Goal: Task Accomplishment & Management: Use online tool/utility

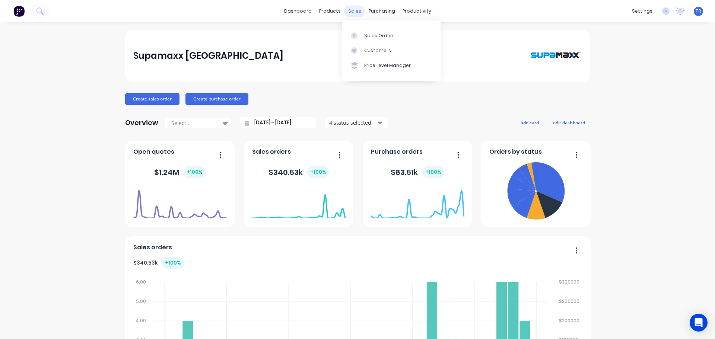
click at [353, 14] on div "sales" at bounding box center [354, 11] width 20 height 11
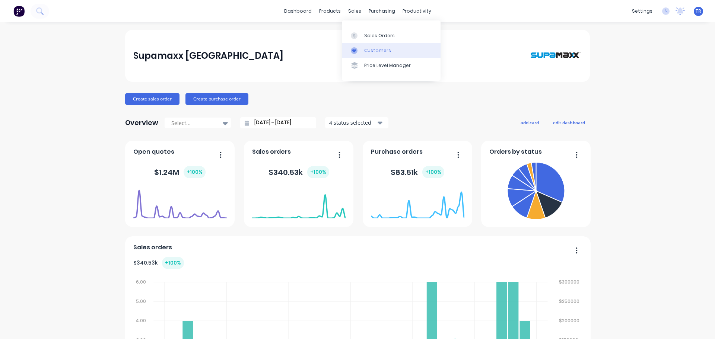
click at [360, 46] on link "Customers" at bounding box center [391, 50] width 99 height 15
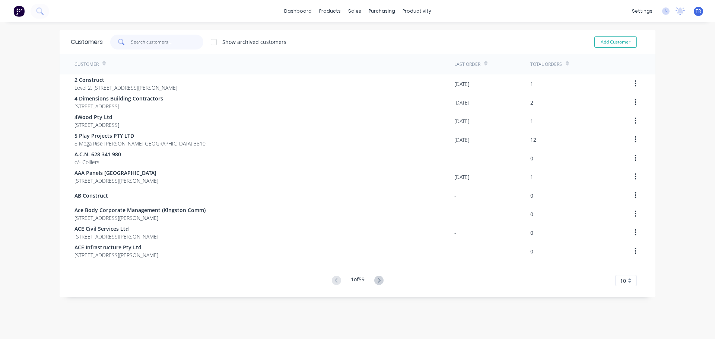
click at [165, 42] on input "text" at bounding box center [167, 42] width 73 height 15
paste input "JPK Fencing Pty Ltd"
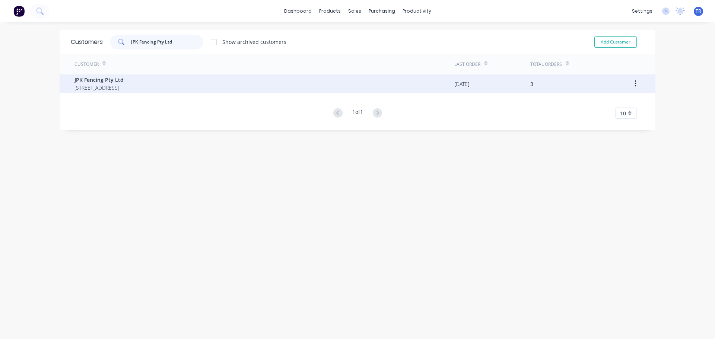
type input "JPK Fencing Pty Ltd"
click at [153, 88] on div "JPK Fencing Pty Ltd [STREET_ADDRESS]" at bounding box center [264, 83] width 380 height 19
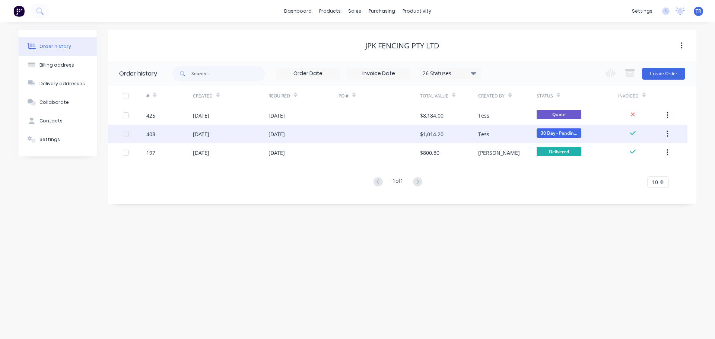
click at [268, 135] on div "[DATE]" at bounding box center [276, 134] width 16 height 8
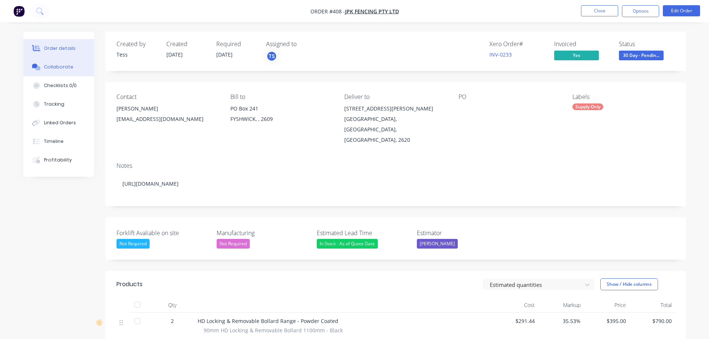
click at [64, 70] on div "Collaborate" at bounding box center [58, 67] width 29 height 7
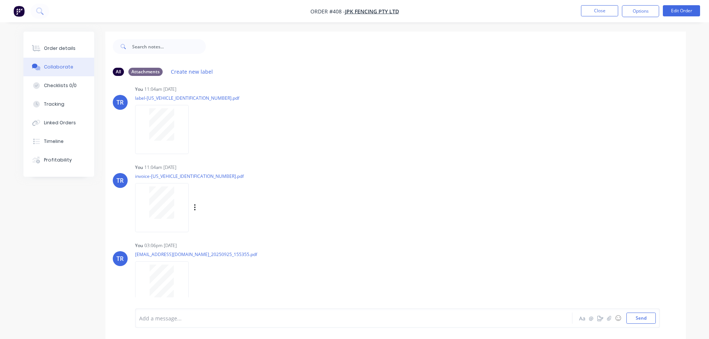
scroll to position [15, 0]
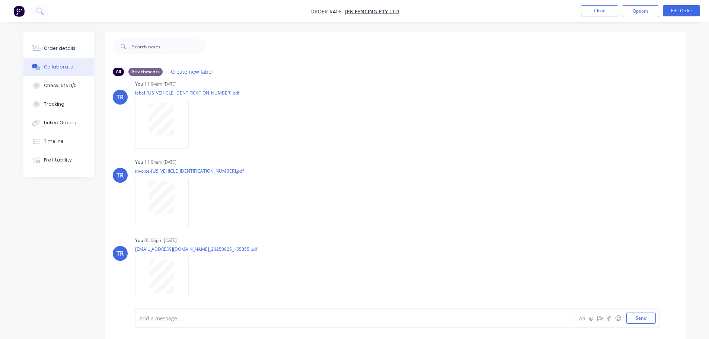
drag, startPoint x: 205, startPoint y: 309, endPoint x: 209, endPoint y: 313, distance: 5.6
click at [209, 313] on div "Add a message... Aa @ ☺ Send" at bounding box center [397, 318] width 525 height 19
click at [209, 313] on div "Add a message..." at bounding box center [333, 318] width 388 height 11
click at [190, 313] on div "Add a message..." at bounding box center [333, 318] width 388 height 11
click at [59, 54] on button "Order details" at bounding box center [58, 48] width 71 height 19
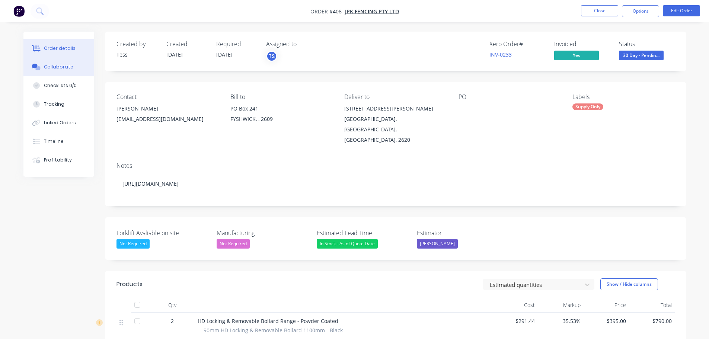
click at [60, 63] on button "Collaborate" at bounding box center [58, 67] width 71 height 19
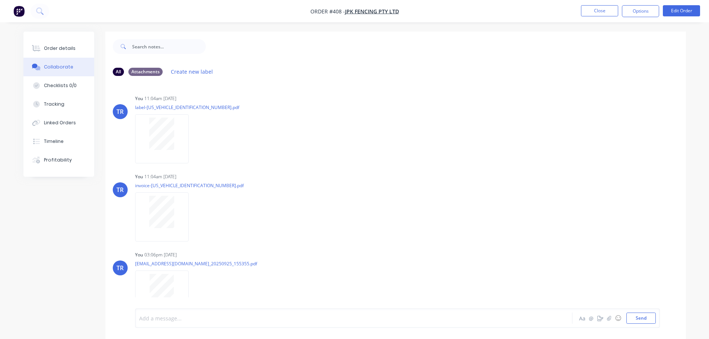
click at [179, 321] on div at bounding box center [333, 319] width 387 height 8
click at [443, 310] on span "Hey [PERSON_NAME] this one has been paid now could you let him know to pay us t…" at bounding box center [332, 316] width 384 height 15
click at [440, 312] on span "Hey [PERSON_NAME] this one has been paid now could you let him know to pay us t…" at bounding box center [332, 316] width 384 height 15
click at [165, 320] on span "Hey [PERSON_NAME] this one has been paid now could you let him know to pay us t…" at bounding box center [332, 316] width 385 height 15
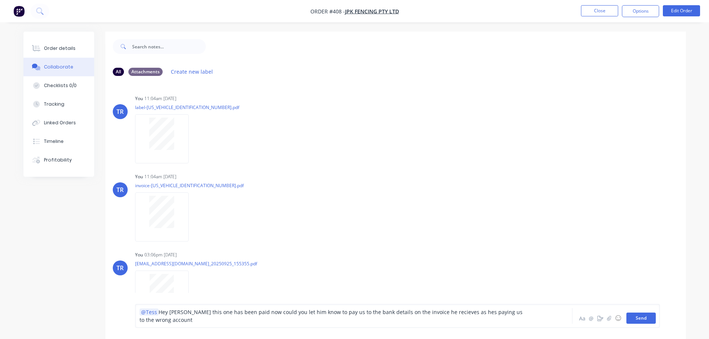
click at [646, 317] on button "Send" at bounding box center [640, 318] width 29 height 11
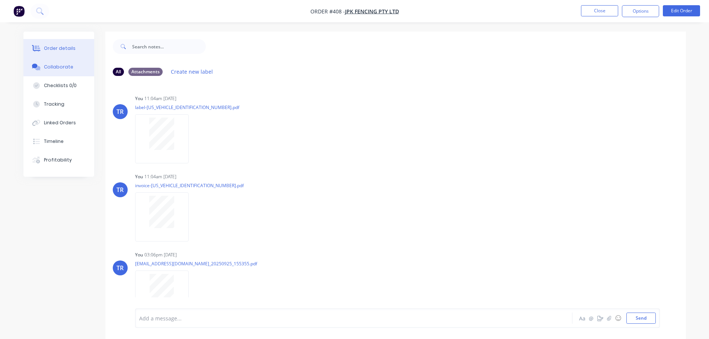
scroll to position [15, 0]
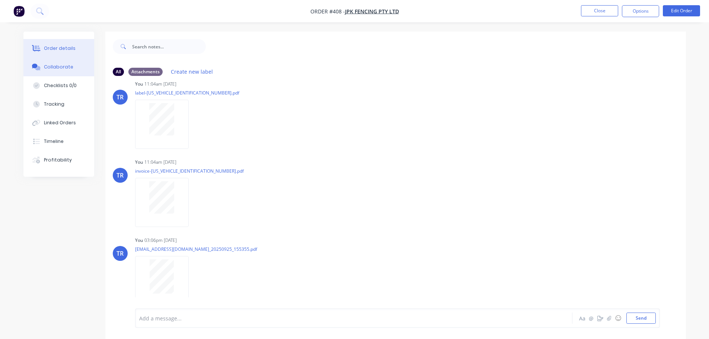
click at [73, 42] on button "Order details" at bounding box center [58, 48] width 71 height 19
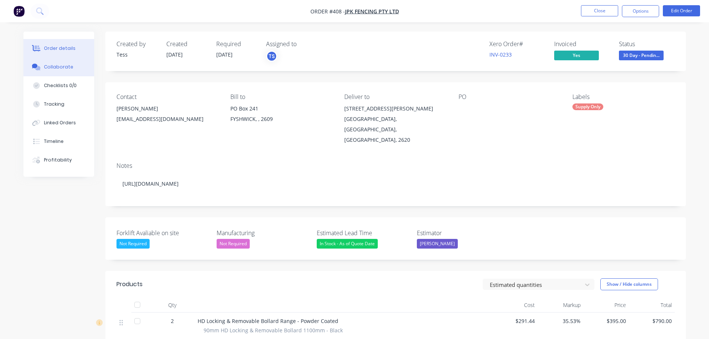
click at [56, 58] on button "Collaborate" at bounding box center [58, 67] width 71 height 19
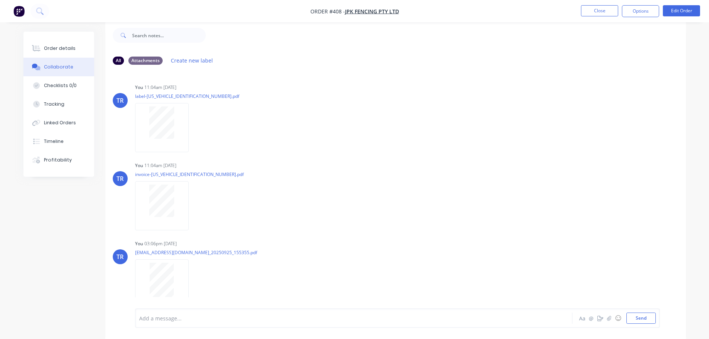
scroll to position [53, 0]
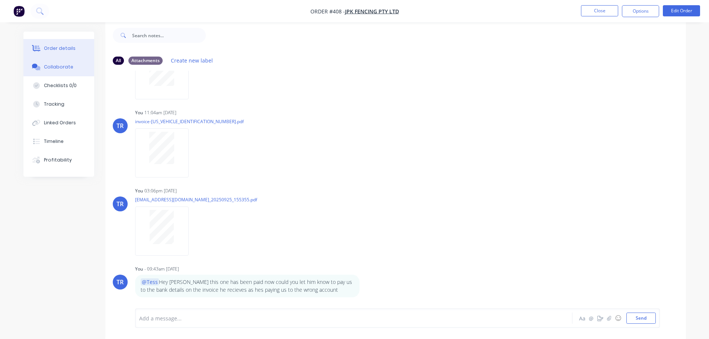
click at [43, 50] on button "Order details" at bounding box center [58, 48] width 71 height 19
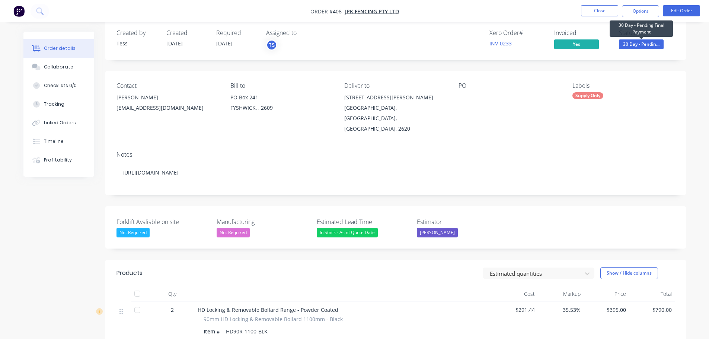
click at [634, 47] on span "30 Day - Pendin..." at bounding box center [641, 43] width 45 height 9
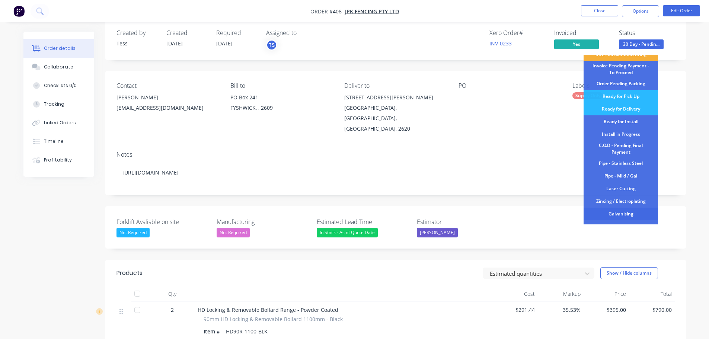
scroll to position [91, 0]
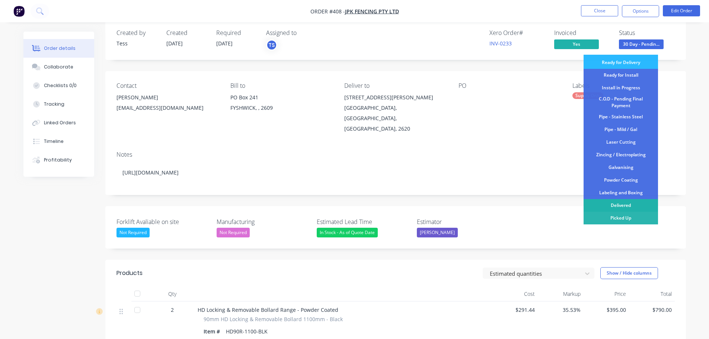
click at [618, 204] on div "Delivered" at bounding box center [621, 205] width 74 height 13
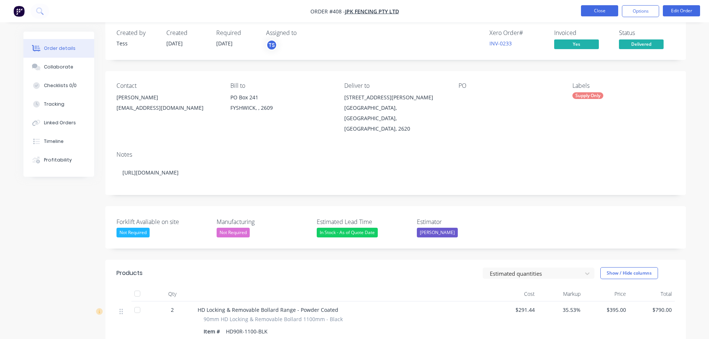
click at [587, 12] on button "Close" at bounding box center [599, 10] width 37 height 11
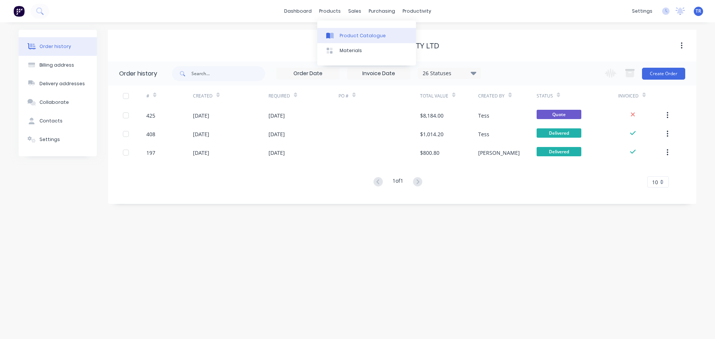
click at [343, 41] on link "Product Catalogue" at bounding box center [366, 35] width 99 height 15
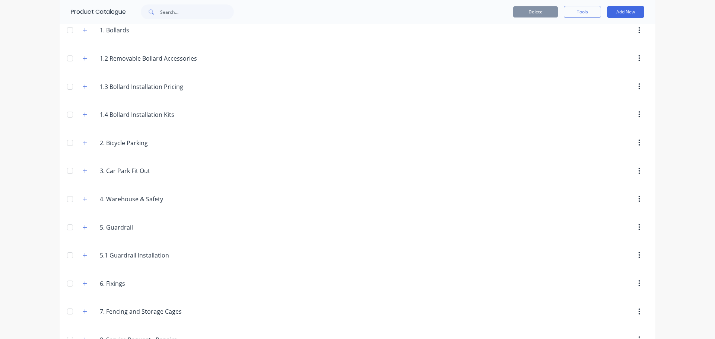
scroll to position [168, 0]
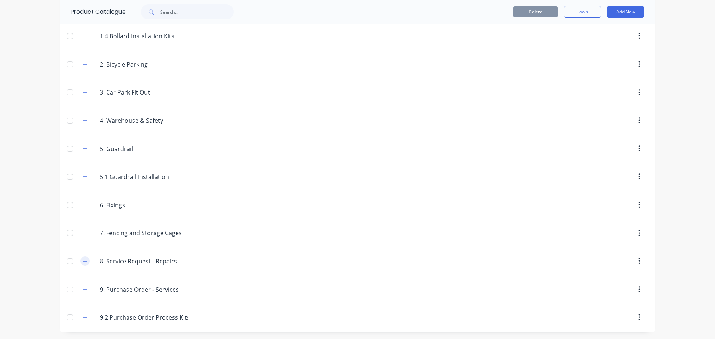
click at [86, 258] on button "button" at bounding box center [84, 260] width 9 height 9
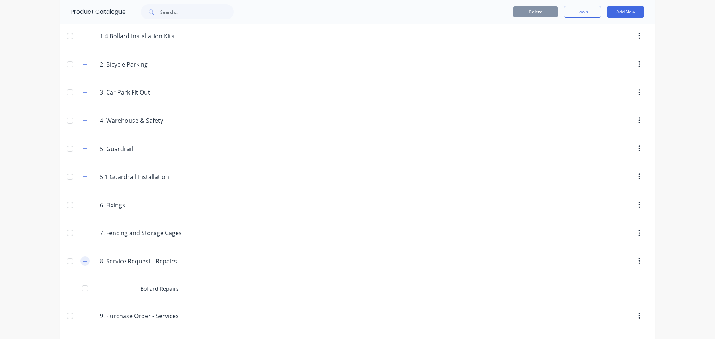
click at [86, 258] on button "button" at bounding box center [84, 260] width 9 height 9
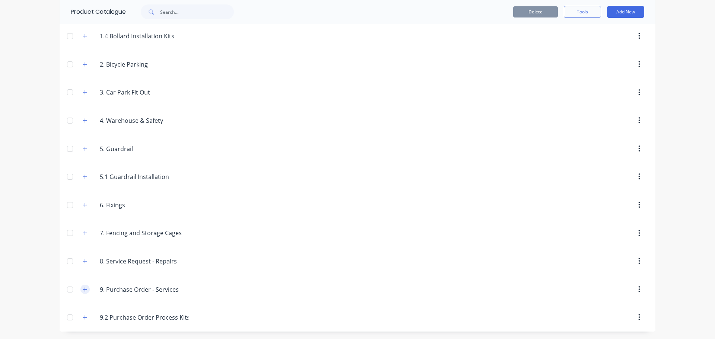
click at [82, 285] on button "button" at bounding box center [84, 289] width 9 height 9
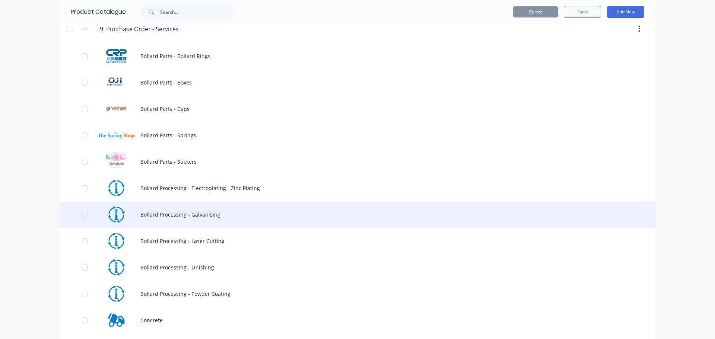
scroll to position [618, 0]
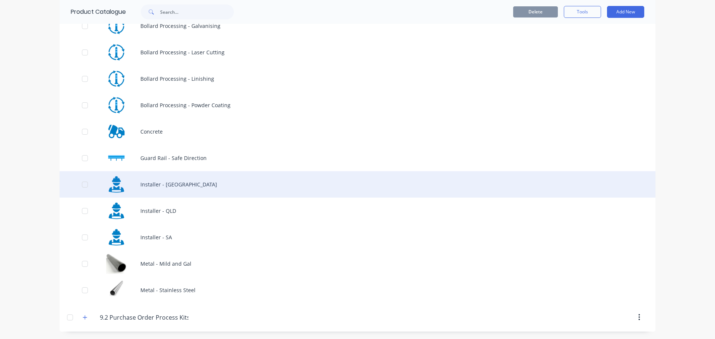
click at [158, 189] on div "Installer - [GEOGRAPHIC_DATA]" at bounding box center [358, 184] width 596 height 26
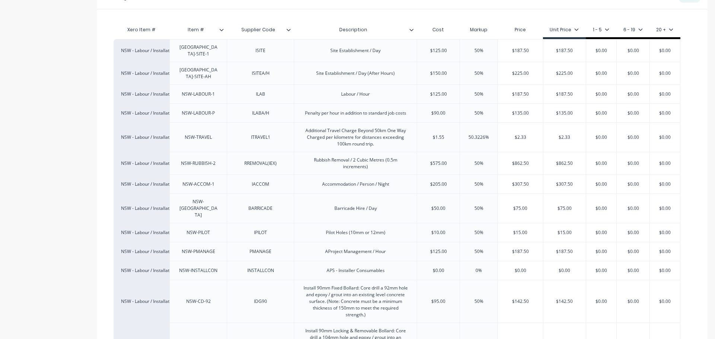
scroll to position [186, 0]
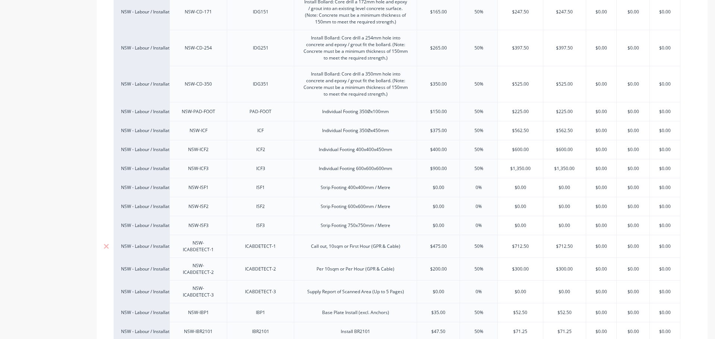
click at [204, 238] on div "NSW-ICABDETECT-1" at bounding box center [198, 246] width 51 height 16
copy div "NSW-ICABDETECT-1"
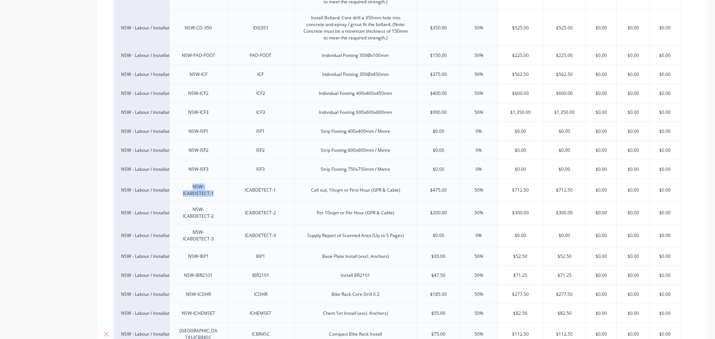
scroll to position [681, 0]
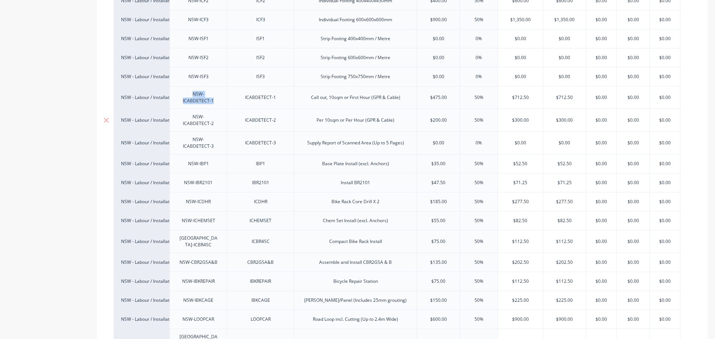
click at [185, 112] on div "NSW-ICABDETECT-2" at bounding box center [198, 120] width 51 height 16
copy div "NSW-ICABDETECT-2"
click at [196, 135] on div "NSW-ICABDETECT-3" at bounding box center [198, 143] width 51 height 16
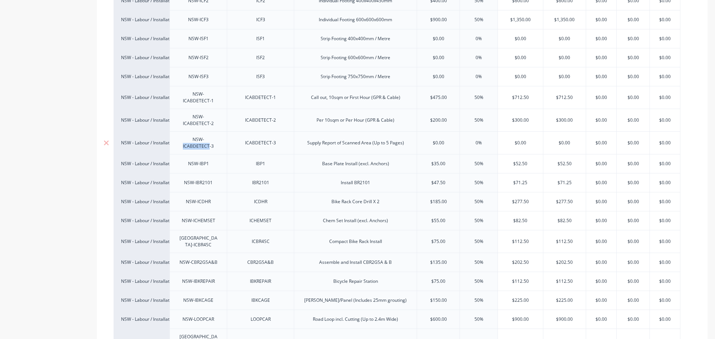
click at [196, 135] on div "NSW-ICABDETECT-3" at bounding box center [198, 143] width 51 height 16
copy div "NSW-ICABDETECT-3"
click at [201, 159] on div "NSW-IBP1" at bounding box center [198, 164] width 37 height 10
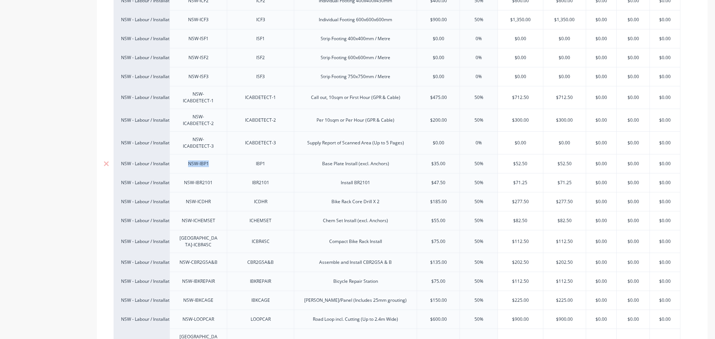
click at [201, 159] on div "NSW-IBP1" at bounding box center [198, 164] width 37 height 10
copy div "NSW-IBP1"
click at [211, 178] on div "NSW-IBR2101" at bounding box center [198, 183] width 41 height 10
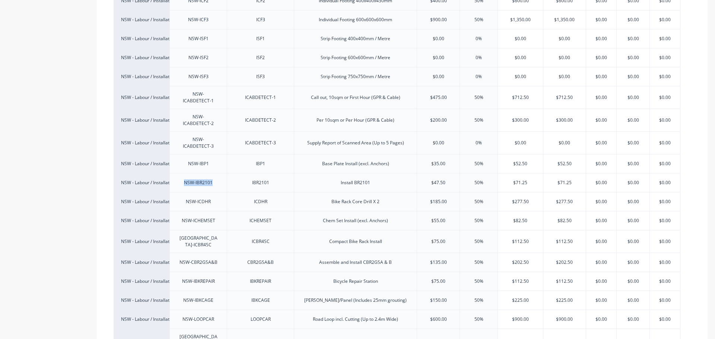
copy div "NSW-IBR2101"
click at [201, 192] on div "NSW-ICDHR" at bounding box center [197, 201] width 57 height 19
click at [199, 197] on div "NSW-ICDHR" at bounding box center [198, 202] width 37 height 10
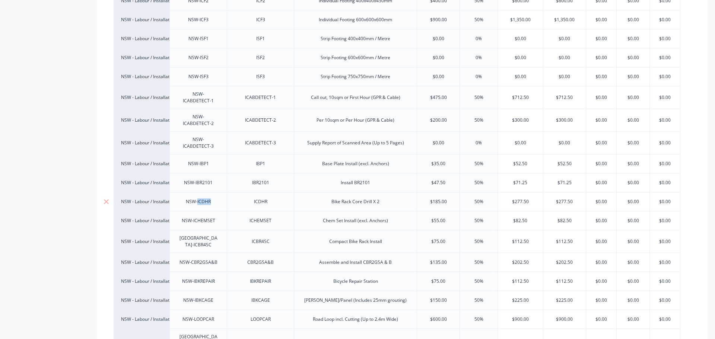
click at [199, 197] on div "NSW-ICDHR" at bounding box center [198, 202] width 37 height 10
copy div "NSW-ICDHR"
click at [206, 216] on div "NSW-ICHEMSET" at bounding box center [198, 221] width 45 height 10
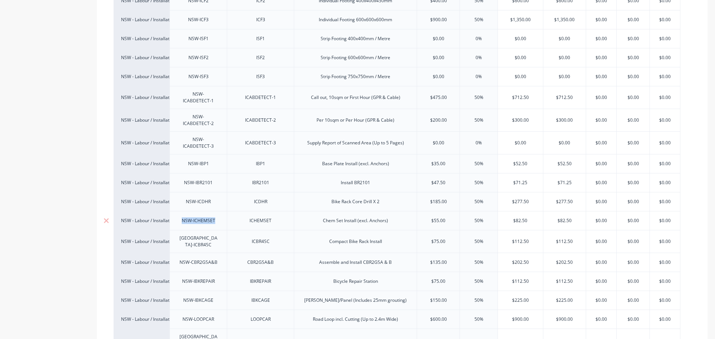
click at [206, 216] on div "NSW-ICHEMSET" at bounding box center [198, 221] width 45 height 10
copy div "NSW-ICHEMSET"
click at [200, 233] on div "[GEOGRAPHIC_DATA]-ICBR4SC" at bounding box center [198, 241] width 51 height 16
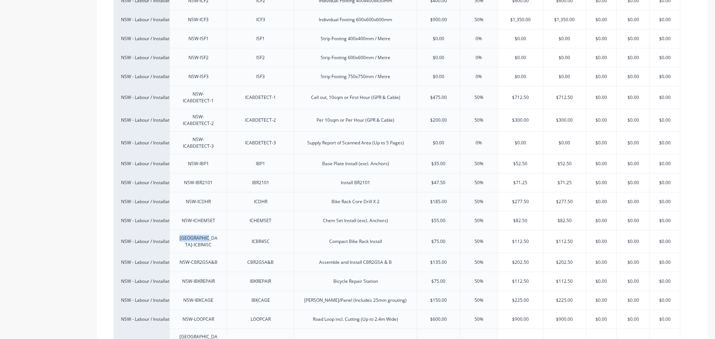
copy div "[GEOGRAPHIC_DATA]-ICBR4SC"
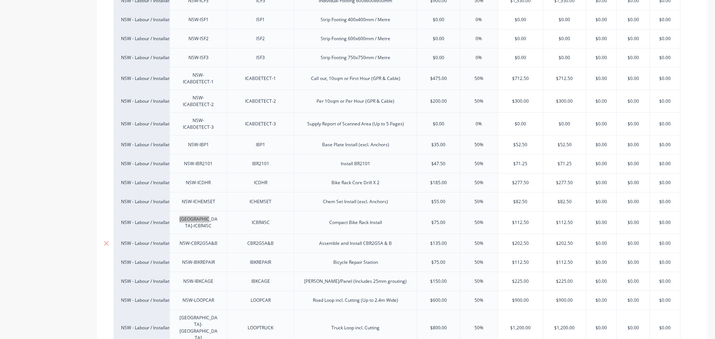
scroll to position [718, 0]
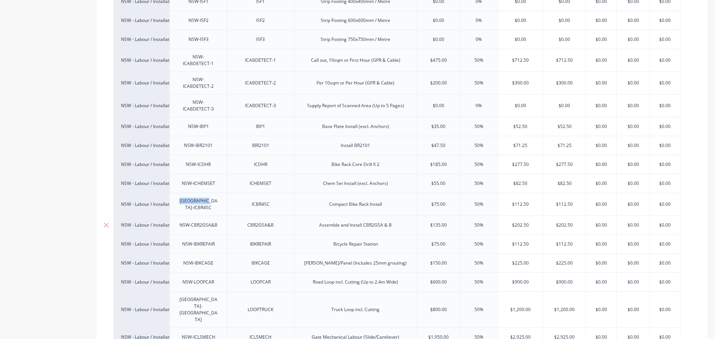
click at [202, 220] on div "NSW-CBR2GSA&B" at bounding box center [198, 225] width 50 height 10
copy div "NSW-CBR2GSA&B"
click at [206, 235] on div "NSW-IBKREPAIR" at bounding box center [197, 244] width 57 height 19
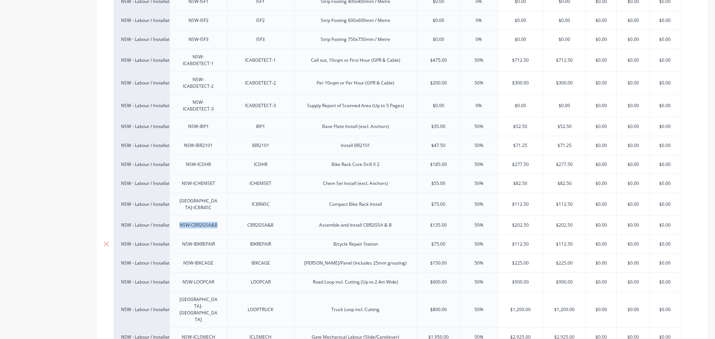
click at [206, 235] on div "NSW-IBKREPAIR" at bounding box center [197, 244] width 57 height 19
click at [204, 239] on div "NSW-IBKREPAIR" at bounding box center [198, 244] width 45 height 10
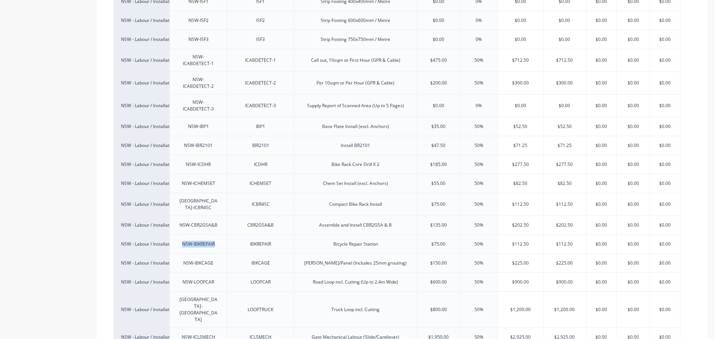
copy div "NSW-IBKREPAIR"
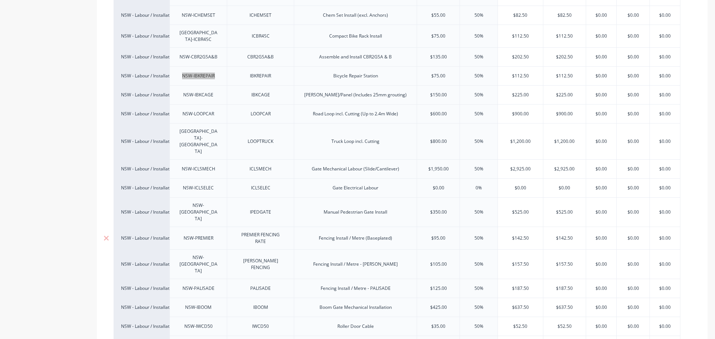
scroll to position [904, 0]
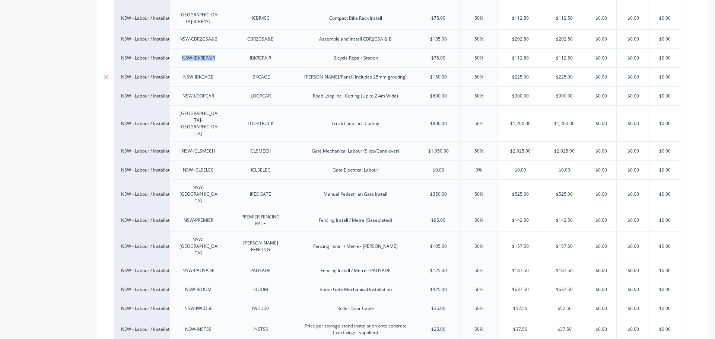
click at [206, 72] on div "NSW-IBKCAGE" at bounding box center [198, 77] width 42 height 10
click at [198, 91] on div "NSW-LOOPCAR" at bounding box center [198, 96] width 44 height 10
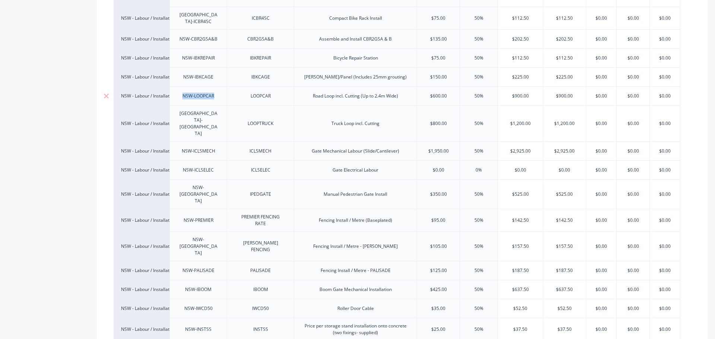
click at [198, 91] on div "NSW-LOOPCAR" at bounding box center [198, 96] width 44 height 10
click at [207, 91] on div "NSW-LOOPCAR" at bounding box center [198, 96] width 44 height 10
click at [195, 105] on div "[GEOGRAPHIC_DATA]-[GEOGRAPHIC_DATA]" at bounding box center [197, 123] width 57 height 36
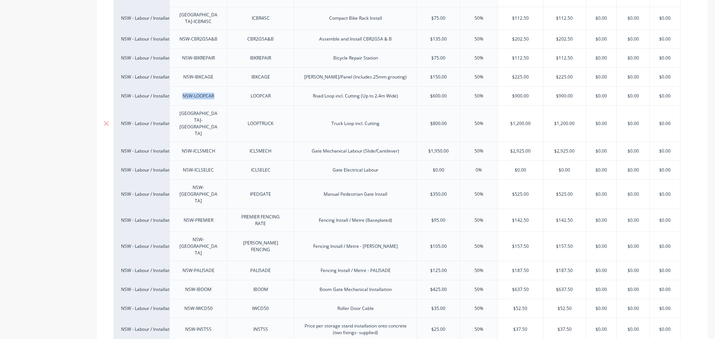
click at [195, 105] on div "[GEOGRAPHIC_DATA]-[GEOGRAPHIC_DATA]" at bounding box center [197, 123] width 57 height 36
click at [196, 109] on div "[GEOGRAPHIC_DATA]-[GEOGRAPHIC_DATA]" at bounding box center [198, 124] width 51 height 30
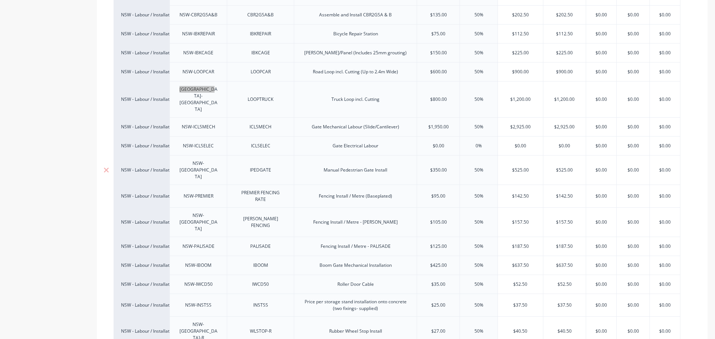
scroll to position [941, 0]
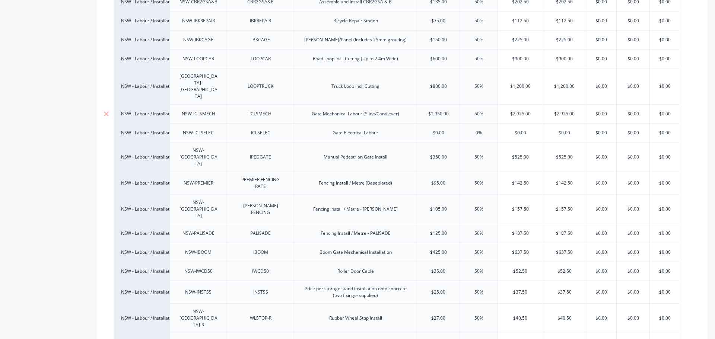
click at [201, 109] on div "NSW-ICLSMECH" at bounding box center [198, 114] width 45 height 10
click at [200, 128] on div "NSW-ICLSELEC" at bounding box center [198, 133] width 43 height 10
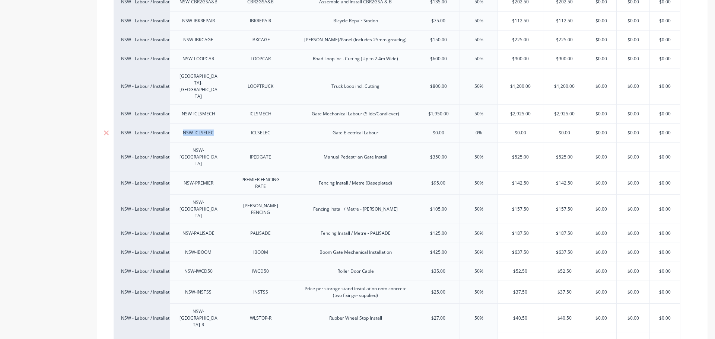
click at [200, 128] on div "NSW-ICLSELEC" at bounding box center [198, 133] width 43 height 10
click at [195, 146] on div "NSW-[GEOGRAPHIC_DATA]" at bounding box center [198, 157] width 51 height 23
click at [193, 178] on div "NSW-PREMIER" at bounding box center [199, 183] width 42 height 10
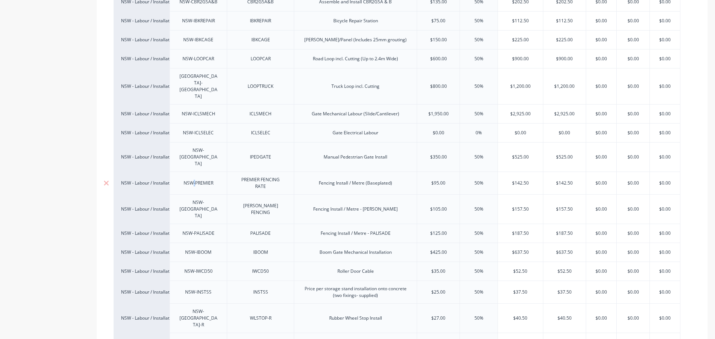
click at [193, 178] on div "NSW-PREMIER" at bounding box center [199, 183] width 42 height 10
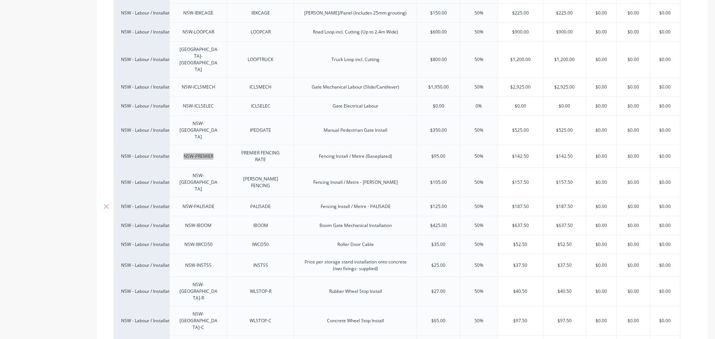
scroll to position [996, 0]
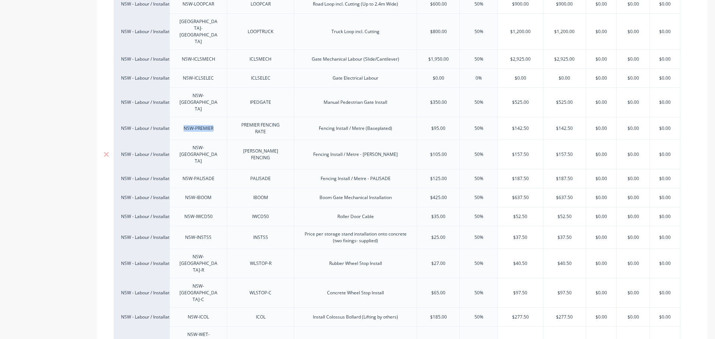
click at [204, 143] on div "NSW-[GEOGRAPHIC_DATA]" at bounding box center [198, 154] width 51 height 23
click at [195, 174] on div "NSW-PALISADE" at bounding box center [198, 179] width 44 height 10
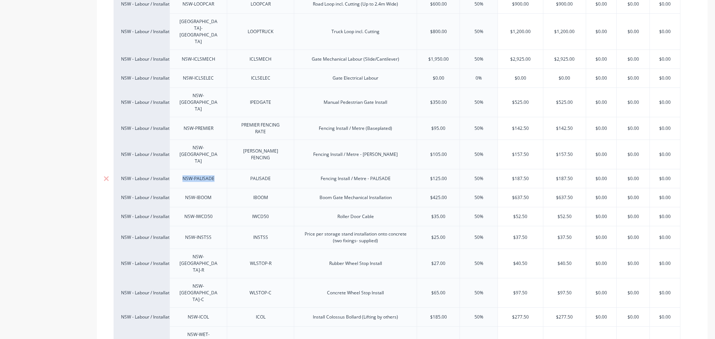
click at [195, 174] on div "NSW-PALISADE" at bounding box center [198, 179] width 44 height 10
click at [198, 193] on div "NSW-IBOOM" at bounding box center [198, 198] width 38 height 10
click at [201, 212] on div "NSW-IWCD50" at bounding box center [198, 217] width 40 height 10
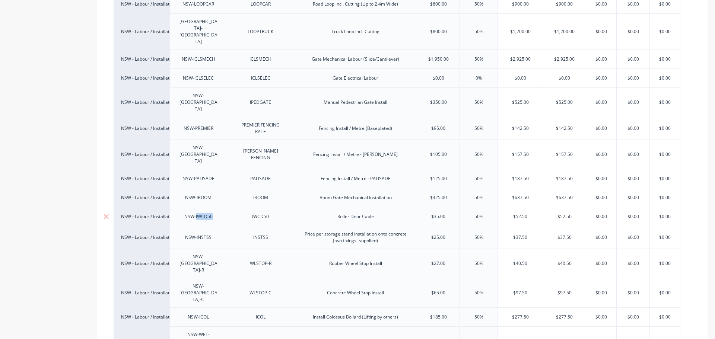
click at [201, 212] on div "NSW-IWCD50" at bounding box center [198, 217] width 40 height 10
click at [198, 226] on div "NSW-INSTSS" at bounding box center [197, 237] width 57 height 23
click at [195, 233] on div "NSW-INSTSS" at bounding box center [198, 238] width 38 height 10
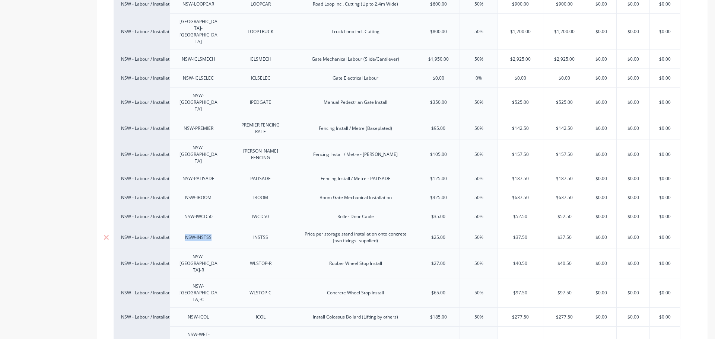
click at [195, 233] on div "NSW-INSTSS" at bounding box center [198, 238] width 38 height 10
click at [208, 252] on div "NSW-[GEOGRAPHIC_DATA]-R" at bounding box center [198, 263] width 51 height 23
click at [196, 281] on div "NSW-[GEOGRAPHIC_DATA]-C" at bounding box center [198, 292] width 51 height 23
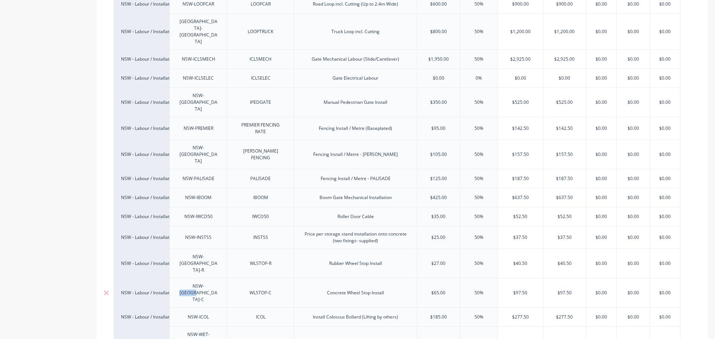
click at [196, 281] on div "NSW-[GEOGRAPHIC_DATA]-C" at bounding box center [198, 292] width 51 height 23
click at [198, 312] on div "NSW-ICOL" at bounding box center [198, 317] width 37 height 10
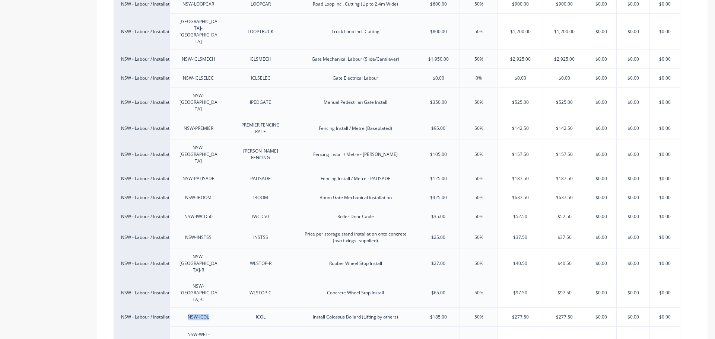
click at [199, 330] on div "NSW-WET-[GEOGRAPHIC_DATA]" at bounding box center [198, 341] width 51 height 23
click at [264, 337] on div "WET-VAC" at bounding box center [260, 342] width 37 height 10
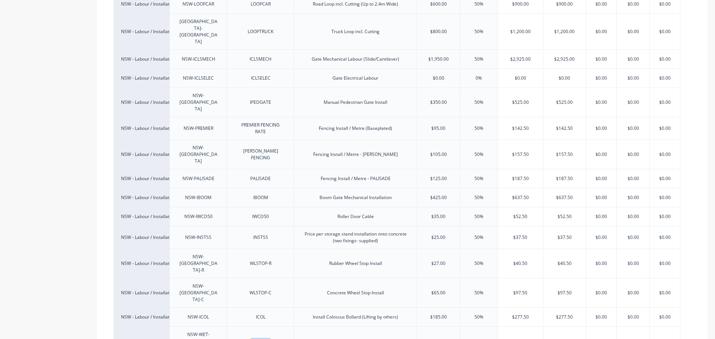
click at [264, 337] on div "WET-VAC" at bounding box center [260, 342] width 37 height 10
click at [258, 312] on div "ICOL" at bounding box center [260, 317] width 37 height 10
click at [257, 288] on div "WLSTOP-C" at bounding box center [260, 293] width 37 height 10
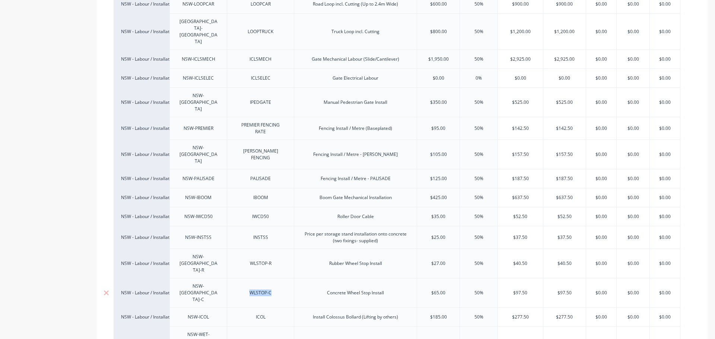
click at [257, 288] on div "WLSTOP-C" at bounding box center [260, 293] width 37 height 10
click at [257, 259] on div "WLSTOP-R" at bounding box center [260, 264] width 37 height 10
click at [261, 233] on div "INSTSS" at bounding box center [260, 238] width 37 height 10
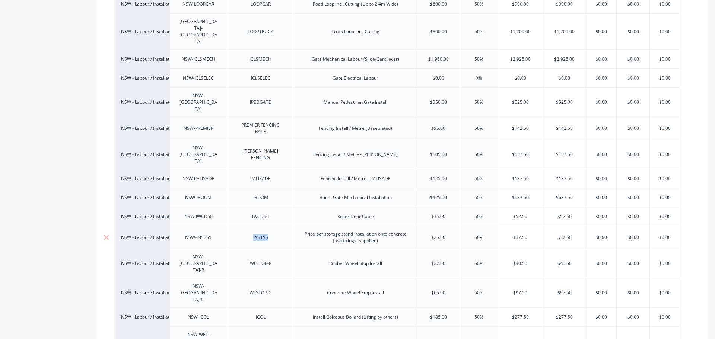
click at [261, 233] on div "INSTSS" at bounding box center [260, 238] width 37 height 10
click at [256, 212] on div "IWCD50" at bounding box center [260, 217] width 37 height 10
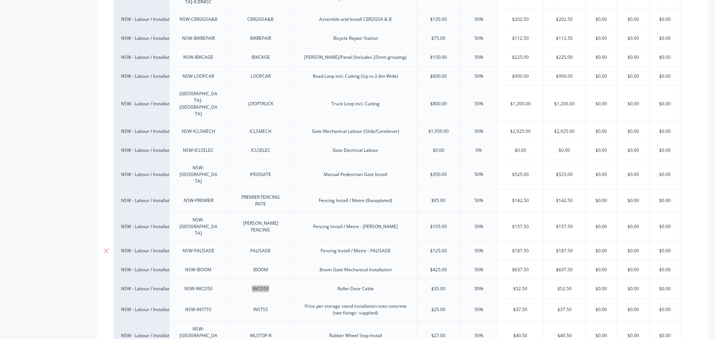
scroll to position [922, 0]
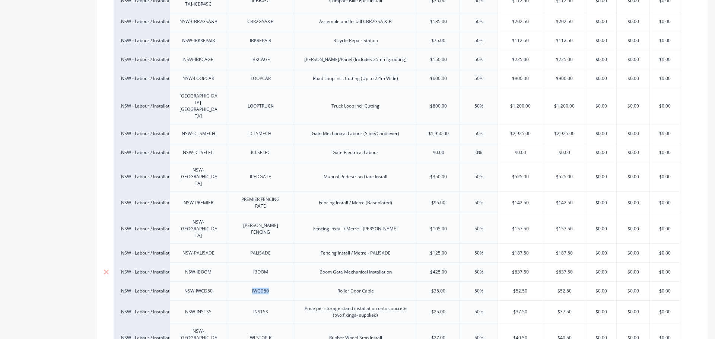
click at [262, 267] on div "IBOOM" at bounding box center [260, 272] width 37 height 10
click at [261, 248] on div "PALISADE" at bounding box center [260, 253] width 37 height 10
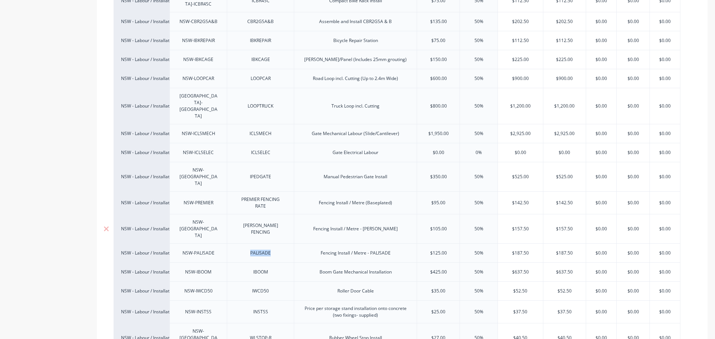
click at [249, 221] on div "[PERSON_NAME] FENCING" at bounding box center [260, 229] width 61 height 16
click at [277, 195] on div "PREMIER FENCING RATE" at bounding box center [260, 203] width 61 height 16
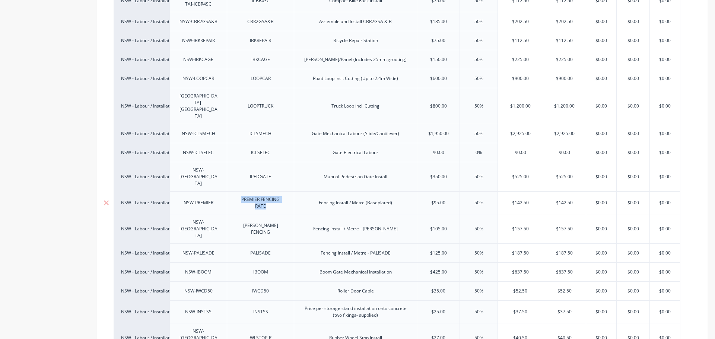
click at [277, 195] on div "PREMIER FENCING RATE" at bounding box center [260, 203] width 61 height 16
click at [264, 172] on div "IPEDGATE" at bounding box center [260, 177] width 37 height 10
click at [256, 148] on div "ICLSELEC" at bounding box center [260, 153] width 37 height 10
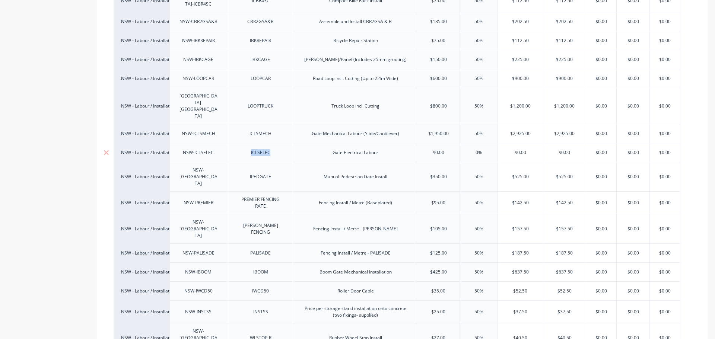
click at [256, 148] on div "ICLSELEC" at bounding box center [260, 153] width 37 height 10
click at [254, 129] on div "ICLSMECH" at bounding box center [260, 134] width 37 height 10
click at [255, 129] on div "ICLSMECH" at bounding box center [260, 134] width 37 height 10
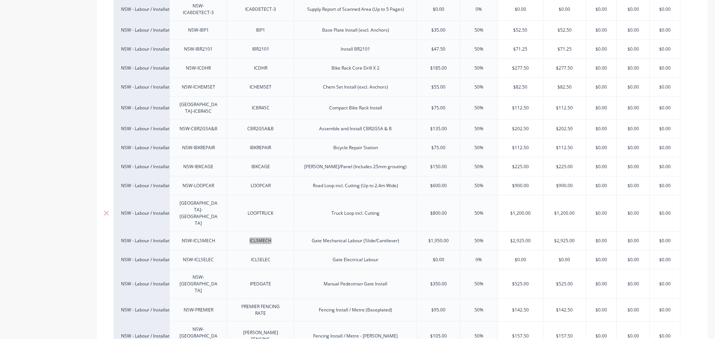
scroll to position [810, 0]
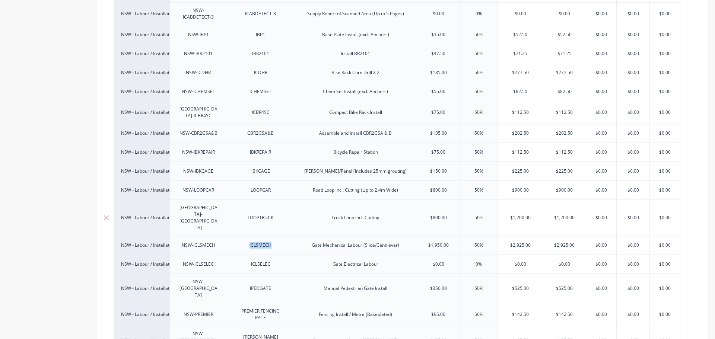
click at [256, 213] on div "LOOPTRUCK" at bounding box center [261, 218] width 38 height 10
click at [268, 185] on div "LOOPCAR" at bounding box center [260, 190] width 37 height 10
click at [264, 166] on div "IBKCAGE" at bounding box center [260, 171] width 37 height 10
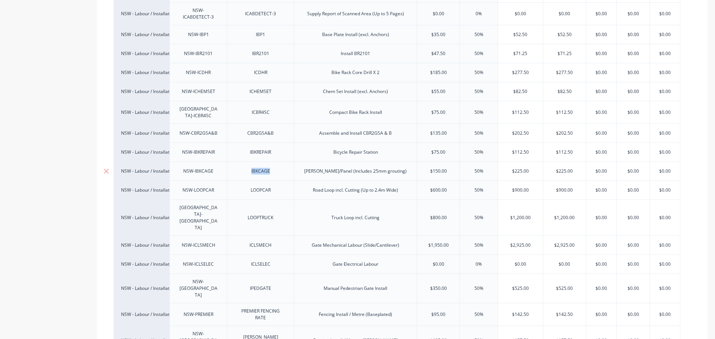
click at [264, 166] on div "IBKCAGE" at bounding box center [260, 171] width 37 height 10
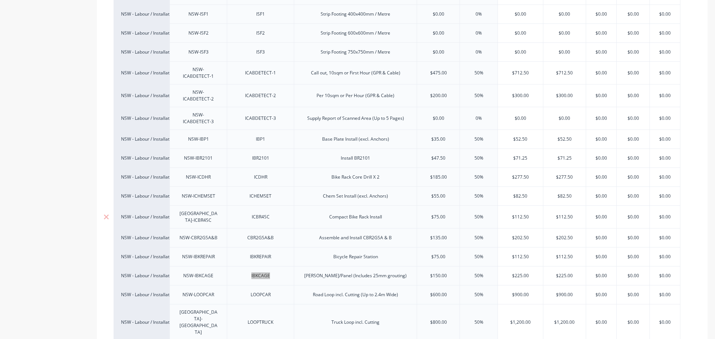
scroll to position [698, 0]
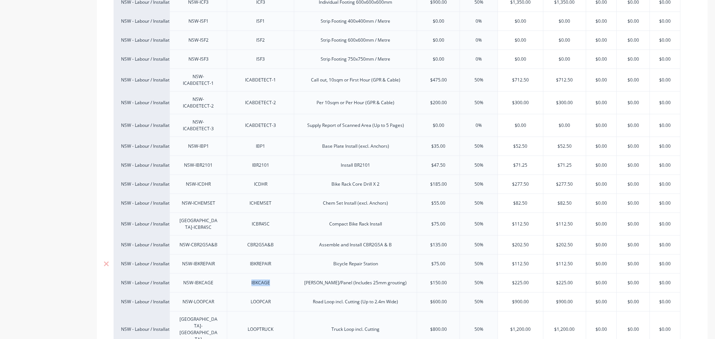
click at [251, 259] on div "IBKREPAIR" at bounding box center [260, 264] width 37 height 10
click at [269, 240] on div "CBR2GSA&B" at bounding box center [260, 245] width 38 height 10
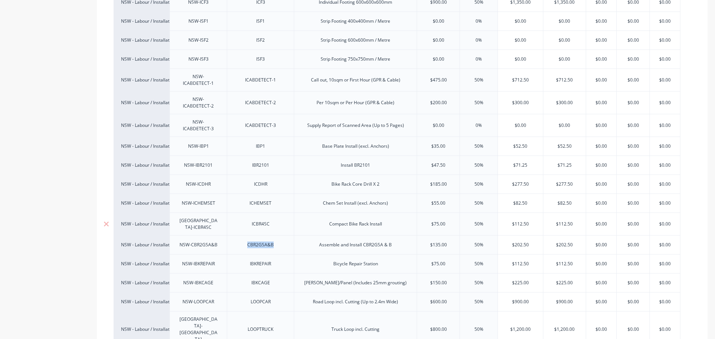
click at [253, 219] on div "ICBR4SC" at bounding box center [260, 224] width 37 height 10
click at [261, 198] on div "ICHEMSET" at bounding box center [260, 203] width 37 height 10
click at [264, 179] on div "ICDHR" at bounding box center [260, 184] width 37 height 10
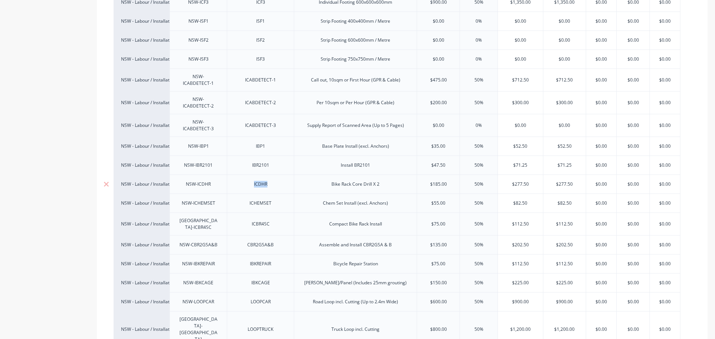
click at [264, 179] on div "ICDHR" at bounding box center [260, 184] width 37 height 10
click at [258, 160] on div "IBR2101" at bounding box center [260, 165] width 37 height 10
click at [262, 141] on div "IBP1" at bounding box center [260, 146] width 37 height 10
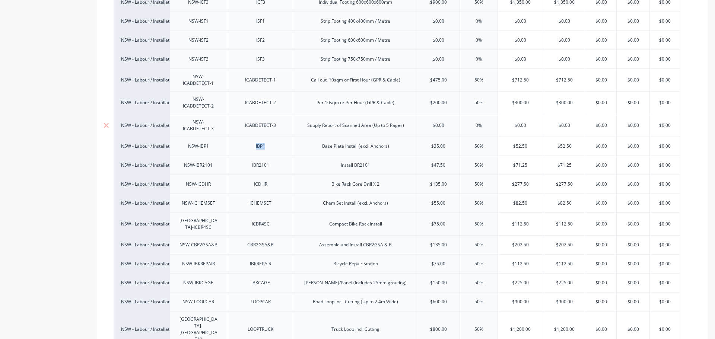
click at [254, 121] on div "ICABDETECT-3" at bounding box center [260, 126] width 43 height 10
click at [253, 91] on div "ICABDETECT-2" at bounding box center [260, 102] width 67 height 23
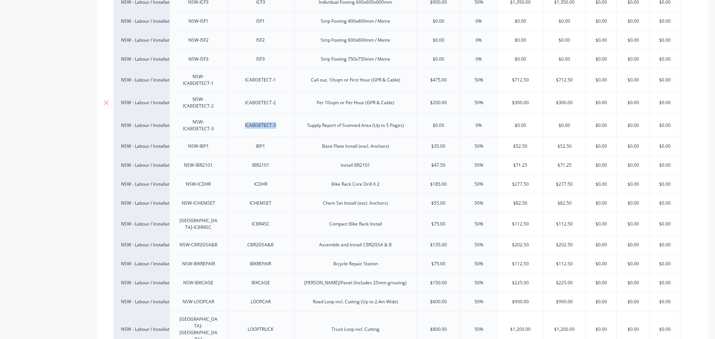
click at [253, 91] on div "ICABDETECT-2" at bounding box center [260, 102] width 67 height 23
click at [258, 98] on div "ICABDETECT-2" at bounding box center [260, 103] width 43 height 10
click at [262, 75] on div "ICABDETECT-1" at bounding box center [260, 80] width 43 height 10
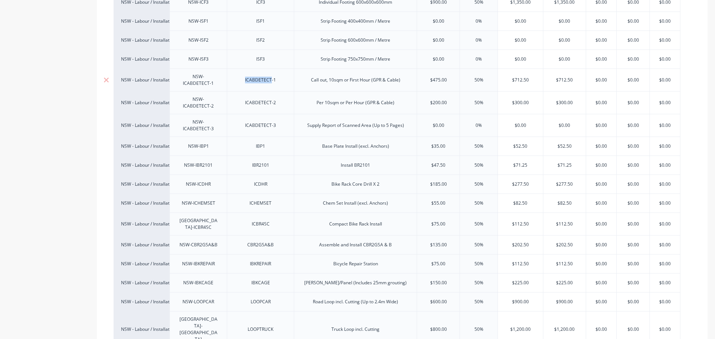
click at [262, 75] on div "ICABDETECT-1" at bounding box center [260, 80] width 43 height 10
click at [352, 75] on div "Call out, 10sqm or First Hour (GPR & Cable)" at bounding box center [355, 80] width 101 height 10
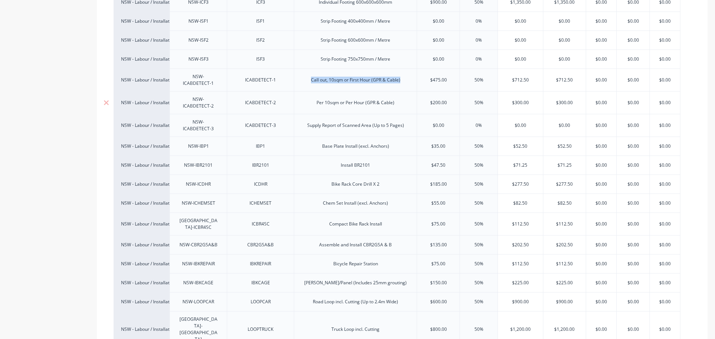
click at [348, 98] on div "Per 10sqm or Per Hour (GPR & Cable)" at bounding box center [355, 103] width 90 height 10
click at [368, 121] on div "Supply Report of Scanned Area (Up to 5 Pages)" at bounding box center [355, 126] width 109 height 10
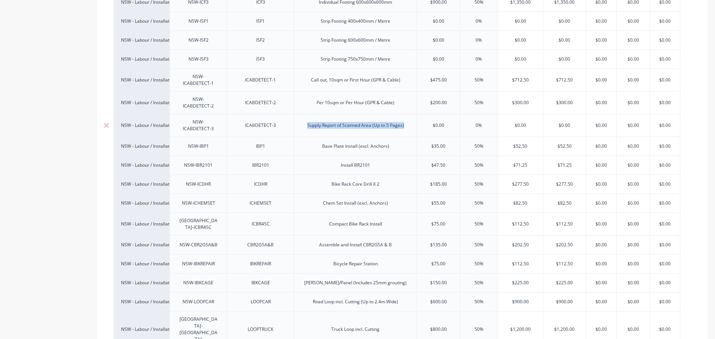
click at [368, 121] on div "Supply Report of Scanned Area (Up to 5 Pages)" at bounding box center [355, 126] width 109 height 10
click at [358, 137] on div "Base Plate Install (excl. Anchors)" at bounding box center [355, 146] width 123 height 19
click at [357, 141] on div "Base Plate Install (excl. Anchors)" at bounding box center [355, 146] width 79 height 10
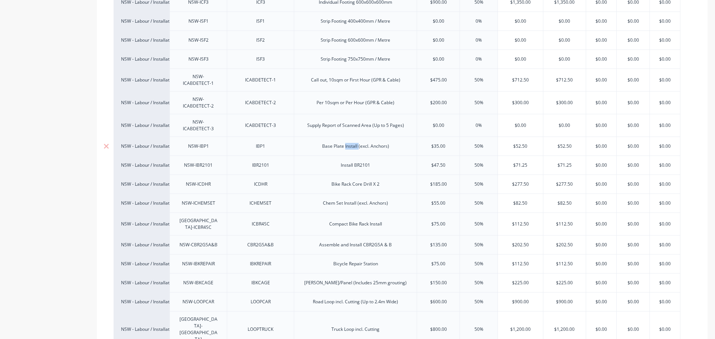
click at [357, 141] on div "Base Plate Install (excl. Anchors)" at bounding box center [355, 146] width 79 height 10
click at [358, 160] on div "Install BR2101" at bounding box center [355, 165] width 41 height 10
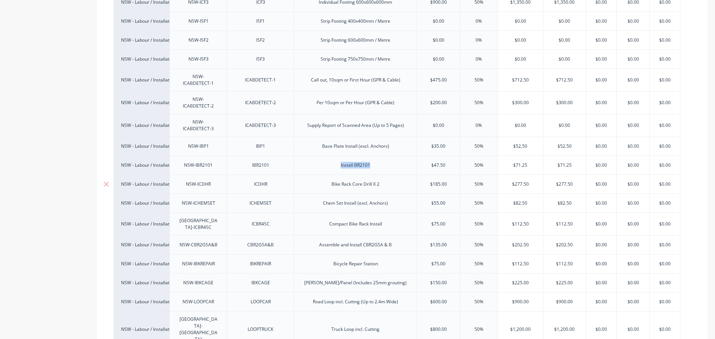
click at [361, 179] on div "Bike Rack Core Drill X 2" at bounding box center [355, 184] width 60 height 10
click at [347, 198] on div "Chem Set Install (excl. Anchors)" at bounding box center [355, 203] width 77 height 10
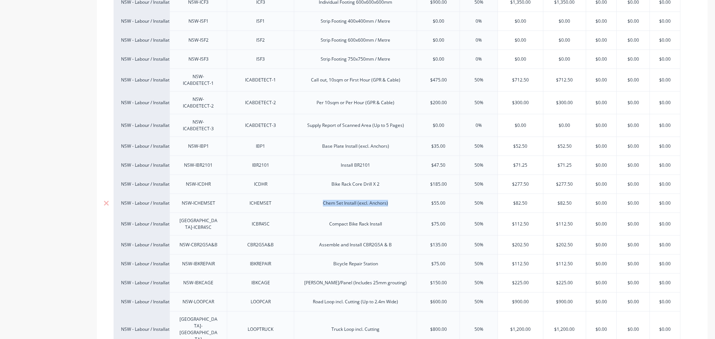
click at [347, 198] on div "Chem Set Install (excl. Anchors)" at bounding box center [355, 203] width 77 height 10
click at [351, 219] on div "Compact Bike Rack Install" at bounding box center [355, 224] width 65 height 10
click at [352, 240] on div "Assemble and Install CBR2GSA & B" at bounding box center [355, 245] width 84 height 10
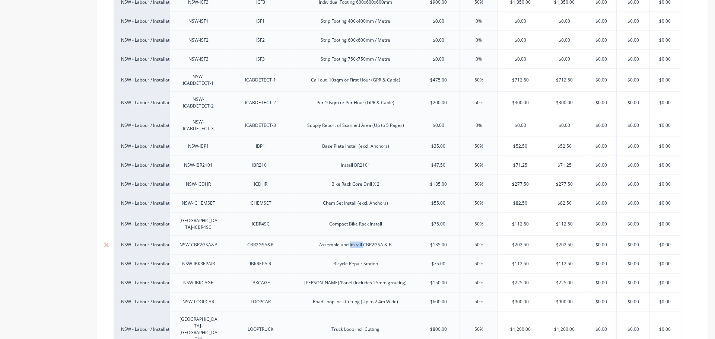
click at [352, 240] on div "Assemble and Install CBR2GSA & B" at bounding box center [355, 245] width 84 height 10
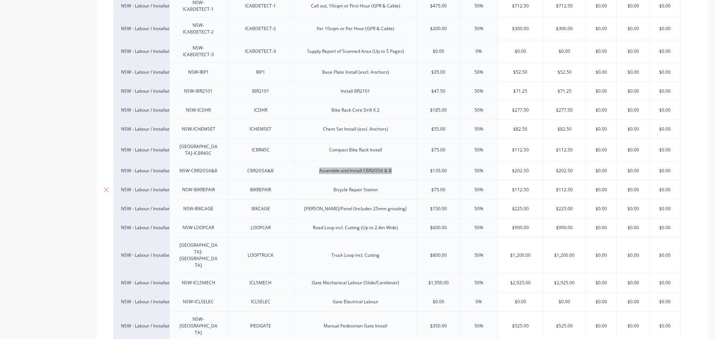
scroll to position [773, 0]
click at [355, 185] on div "Bicycle Repair Station" at bounding box center [355, 190] width 57 height 10
click at [346, 204] on div "[PERSON_NAME]/Panel (Includes 25mm grouting)" at bounding box center [355, 209] width 114 height 10
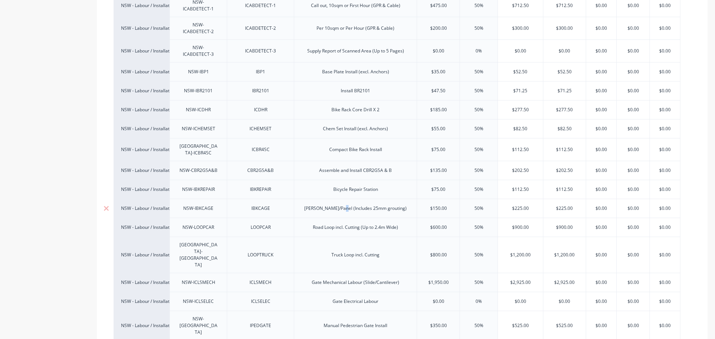
click at [346, 204] on div "[PERSON_NAME]/Panel (Includes 25mm grouting)" at bounding box center [355, 209] width 114 height 10
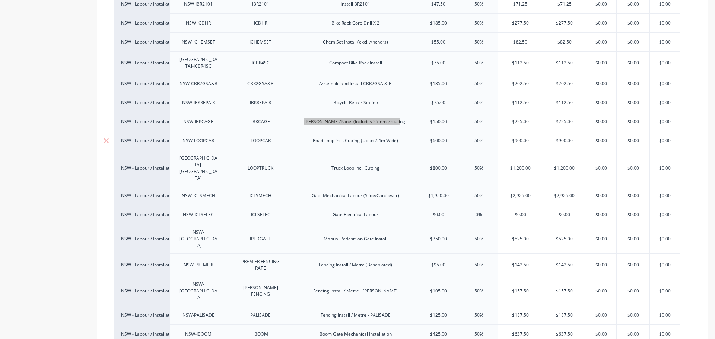
scroll to position [922, 0]
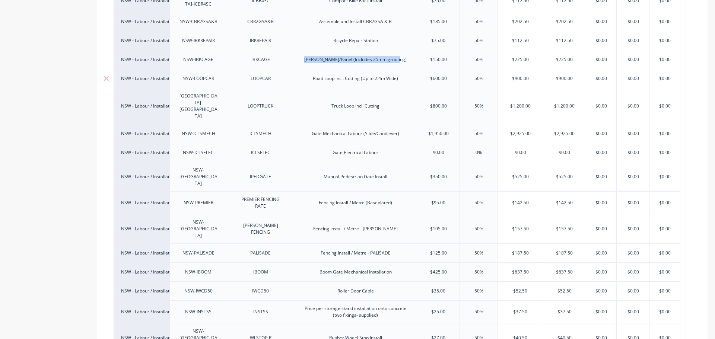
click at [357, 74] on div "Road Loop incl. Cutting (Up to 2.4m Wide)" at bounding box center [355, 79] width 97 height 10
click at [354, 101] on div "Truck Loop incl. Cutting" at bounding box center [355, 106] width 60 height 10
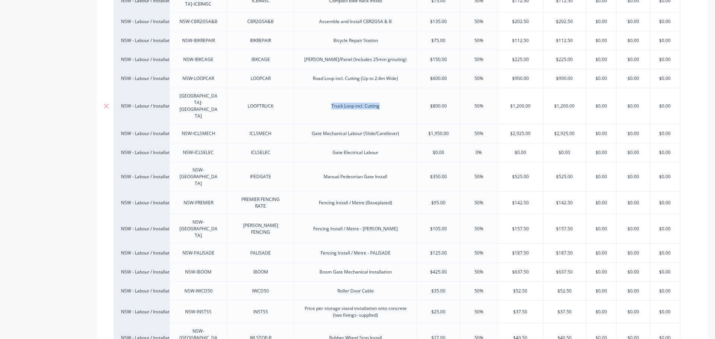
click at [354, 101] on div "Truck Loop incl. Cutting" at bounding box center [355, 106] width 60 height 10
click at [340, 129] on div "Gate Mechanical Labour (Slide/Cantilever)" at bounding box center [355, 134] width 99 height 10
click at [363, 148] on div "Gate Electrical Labour" at bounding box center [355, 153] width 58 height 10
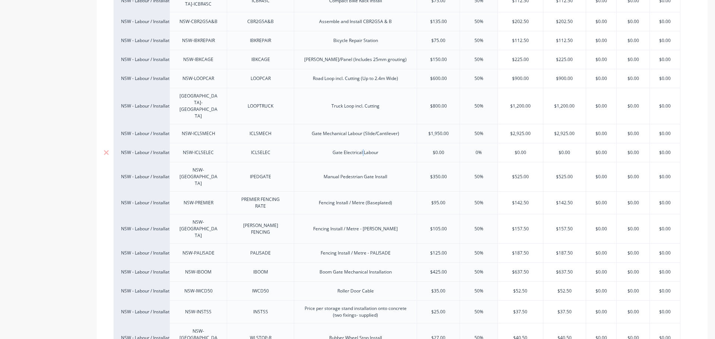
click at [363, 148] on div "Gate Electrical Labour" at bounding box center [355, 153] width 58 height 10
click at [332, 172] on div "Manual Pedestrian Gate Install" at bounding box center [356, 177] width 76 height 10
click at [333, 172] on div "Manual Pedestrian Gate Install" at bounding box center [356, 177] width 76 height 10
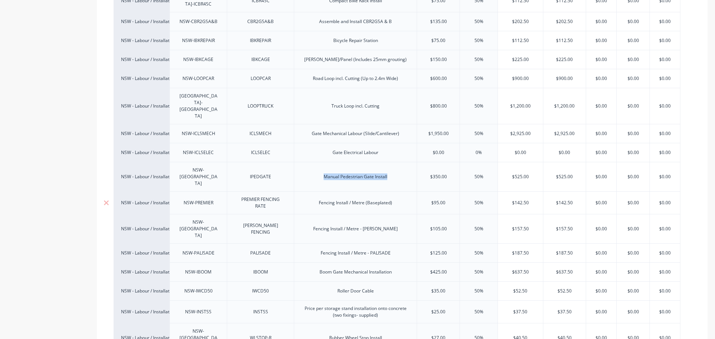
click at [326, 198] on div "Fencing Install / Metre (Baseplated)" at bounding box center [355, 203] width 85 height 10
click at [348, 224] on div "Fencing Install / Metre - [PERSON_NAME]" at bounding box center [355, 229] width 96 height 10
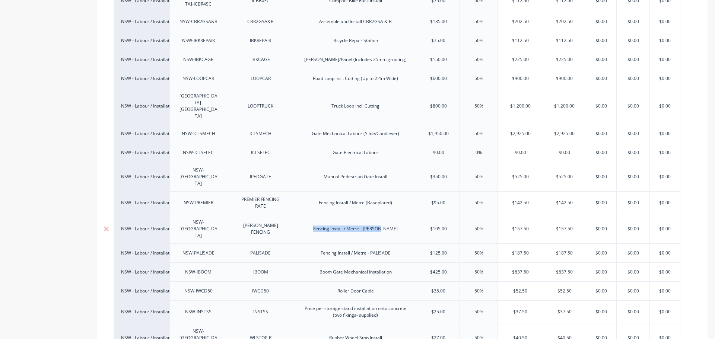
click at [348, 224] on div "Fencing Install / Metre - [PERSON_NAME]" at bounding box center [355, 229] width 96 height 10
click at [327, 243] on div "Fencing Install / Metre - PALISADE" at bounding box center [355, 252] width 123 height 19
click at [329, 248] on div "Fencing Install / Metre - PALISADE" at bounding box center [356, 253] width 82 height 10
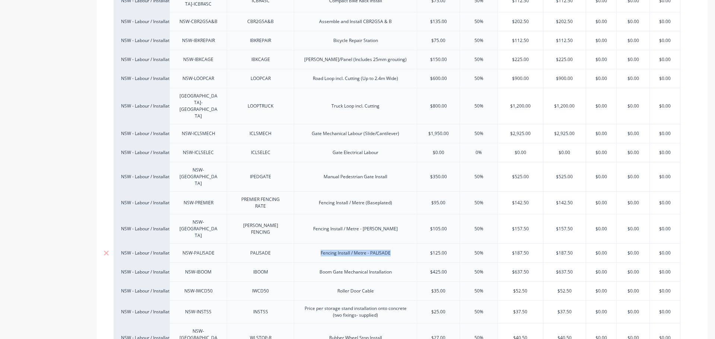
click at [329, 248] on div "Fencing Install / Metre - PALISADE" at bounding box center [356, 253] width 82 height 10
click at [364, 267] on div "Boom Gate Mechanical Installation" at bounding box center [355, 272] width 84 height 10
click at [352, 286] on div "Roller Door Cable" at bounding box center [355, 291] width 48 height 10
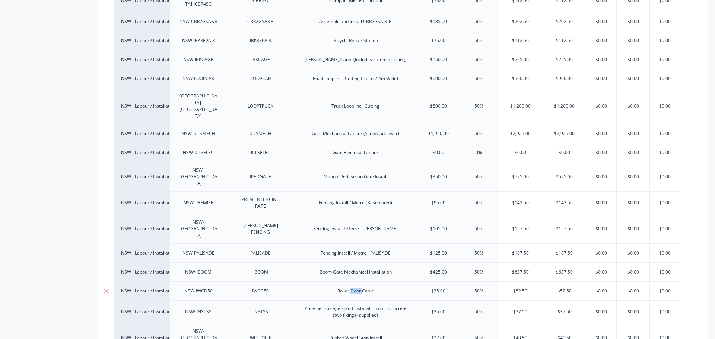
click at [352, 286] on div "Roller Door Cable" at bounding box center [355, 291] width 48 height 10
click at [370, 304] on div "Price per storage stand installation onto concrete (two fixings- supplied)" at bounding box center [355, 312] width 117 height 16
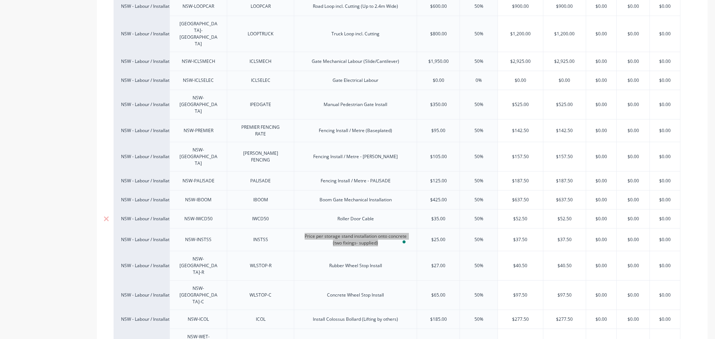
scroll to position [996, 0]
click at [350, 259] on div "Rubber Wheel Stop Install" at bounding box center [355, 264] width 65 height 10
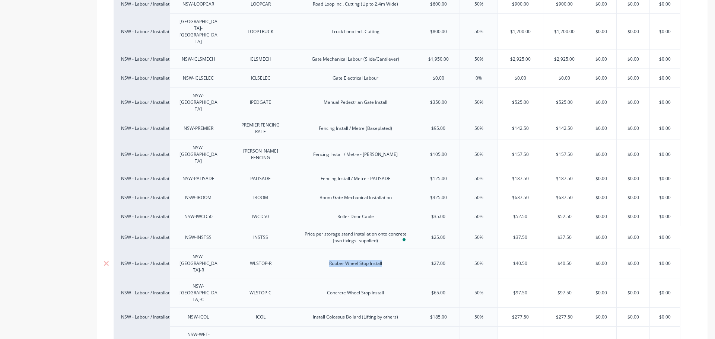
click at [350, 259] on div "Rubber Wheel Stop Install" at bounding box center [355, 264] width 65 height 10
click at [364, 174] on div "Fencing Install / Metre - PALISADE" at bounding box center [356, 179] width 82 height 10
click at [355, 124] on div "Fencing Install / Metre (Baseplated)" at bounding box center [355, 129] width 85 height 10
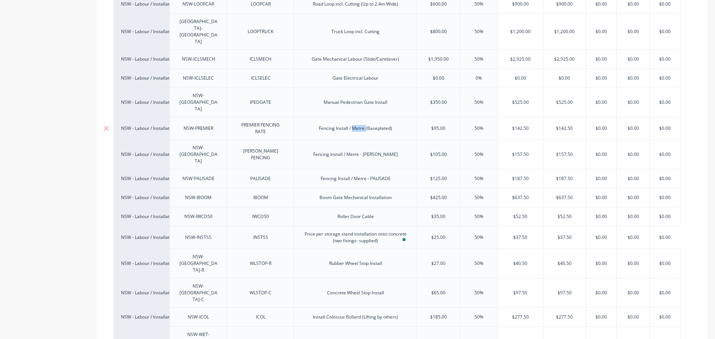
click at [355, 124] on div "Fencing Install / Metre (Baseplated)" at bounding box center [355, 129] width 85 height 10
click at [339, 288] on div "Concrete Wheel Stop Install" at bounding box center [355, 293] width 69 height 10
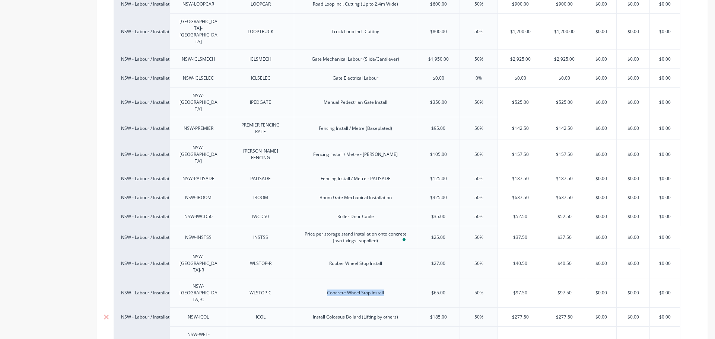
click at [378, 312] on div "Install Colossus Bollard (Lifting by others)" at bounding box center [355, 317] width 97 height 10
click at [353, 337] on div "Wet Vac / Clean Up" at bounding box center [355, 342] width 51 height 10
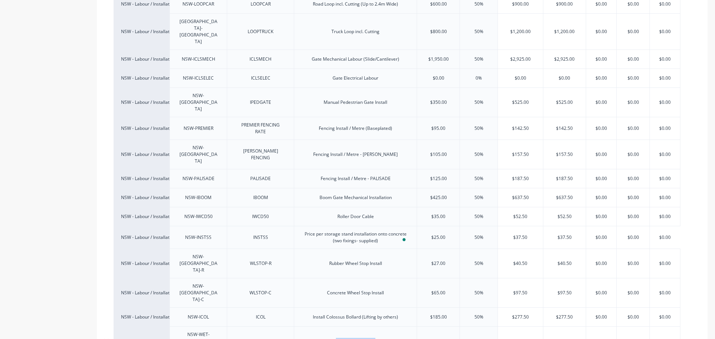
click at [353, 337] on div "Wet Vac / Clean Up" at bounding box center [355, 342] width 51 height 10
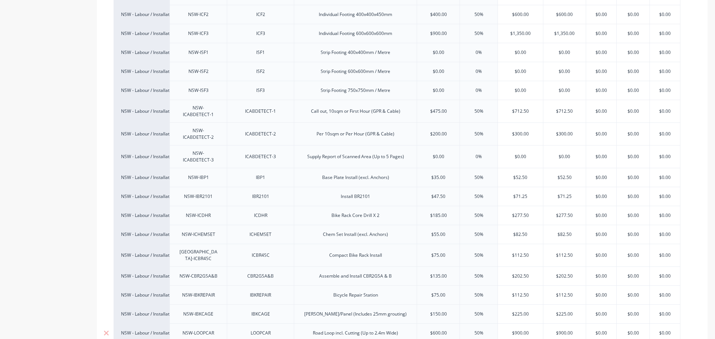
scroll to position [661, 0]
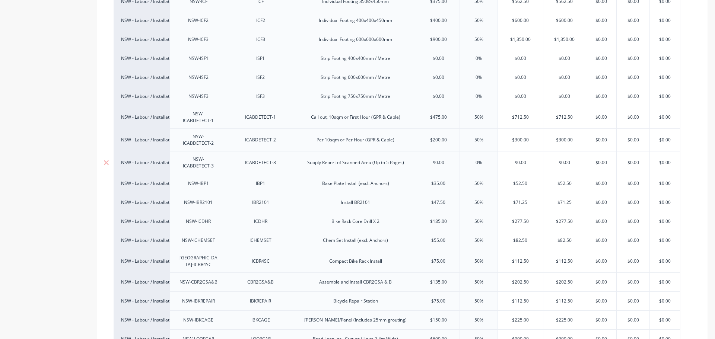
click at [329, 151] on div "Supply Report of Scanned Area (Up to 5 Pages)" at bounding box center [355, 162] width 123 height 23
click at [329, 179] on div "Base Plate Install (excl. Anchors)" at bounding box center [355, 184] width 79 height 10
click at [318, 151] on div "Supply Report of Scanned Area (Up to 5 Pages)" at bounding box center [355, 162] width 123 height 23
click at [316, 158] on div "Supply Report of Scanned Area (Up to 5 Pages)" at bounding box center [355, 163] width 109 height 10
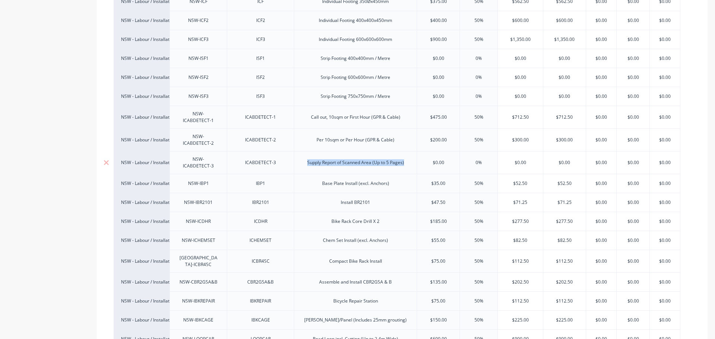
click at [316, 158] on div "Supply Report of Scanned Area (Up to 5 Pages)" at bounding box center [355, 163] width 109 height 10
click at [348, 179] on div "Base Plate Install (excl. Anchors)" at bounding box center [355, 184] width 79 height 10
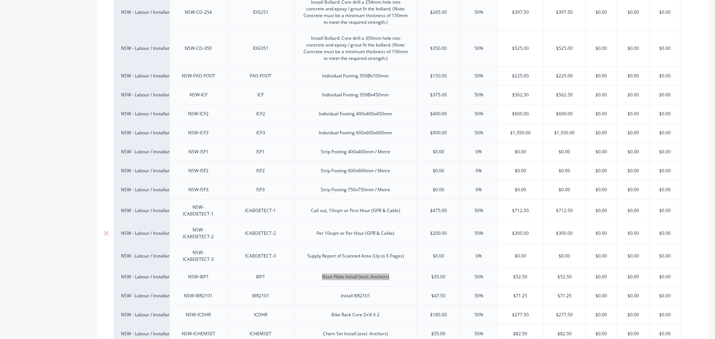
scroll to position [587, 0]
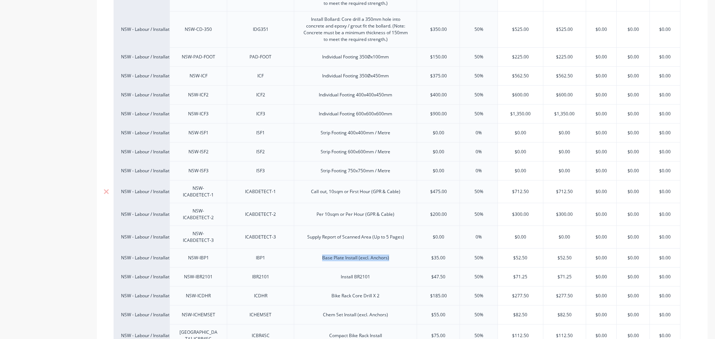
click at [433, 188] on input "text" at bounding box center [438, 191] width 42 height 7
type textarea "x"
type input "$475.00"
click at [433, 188] on input "$475.00" at bounding box center [438, 191] width 42 height 7
type input "$200.00"
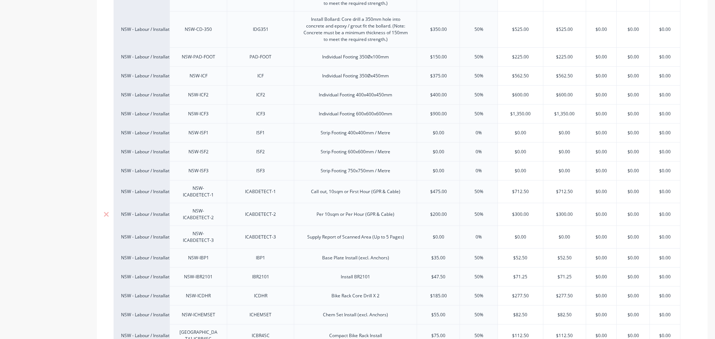
click at [440, 211] on input "$200.00" at bounding box center [438, 214] width 42 height 7
click at [436, 211] on input "$200.00" at bounding box center [438, 214] width 42 height 7
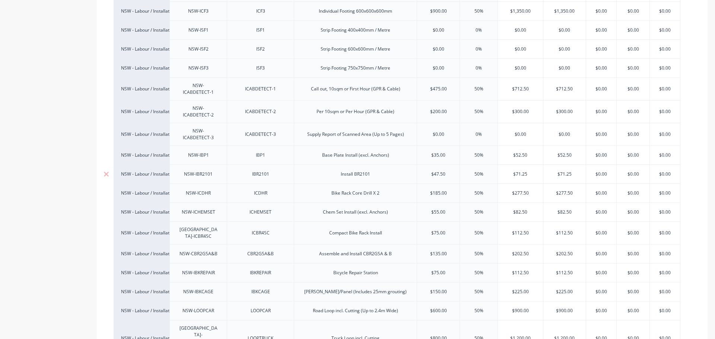
scroll to position [698, 0]
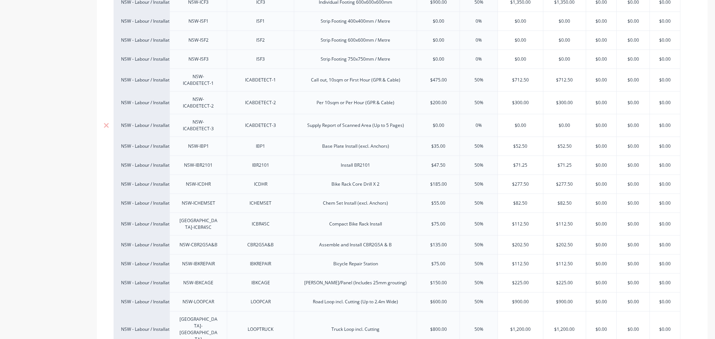
type input "$0.00"
click at [433, 122] on input "$0.00" at bounding box center [438, 125] width 42 height 7
type input "$35.00"
click at [434, 143] on input "$35.00" at bounding box center [438, 146] width 42 height 7
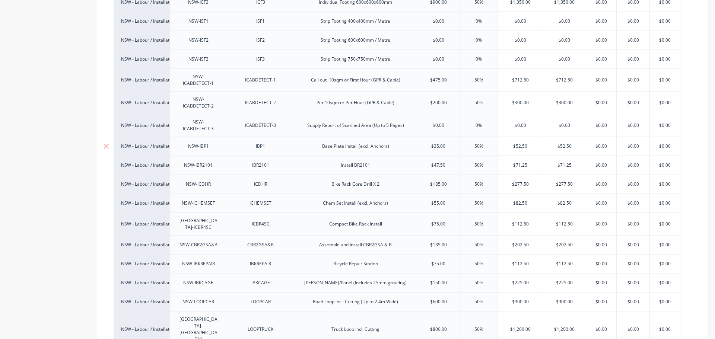
click at [434, 143] on input "$35.00" at bounding box center [438, 146] width 42 height 7
type input "$47.50"
click at [441, 162] on input "$47.50" at bounding box center [438, 165] width 42 height 7
click at [439, 162] on input "$47.50" at bounding box center [438, 165] width 42 height 7
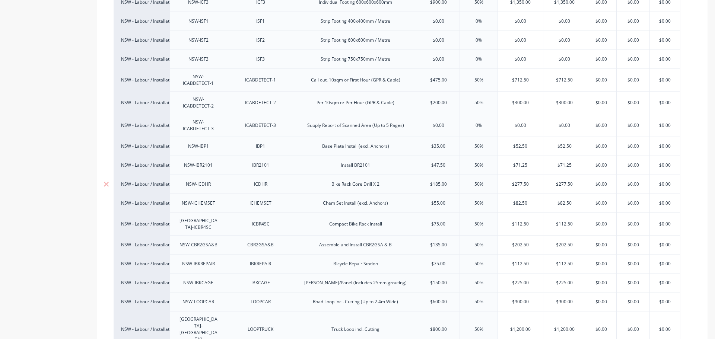
type input "$185.00"
click at [439, 181] on input "$185.00" at bounding box center [438, 184] width 42 height 7
click at [434, 194] on div "$55.00" at bounding box center [438, 203] width 42 height 19
type input "$55.00"
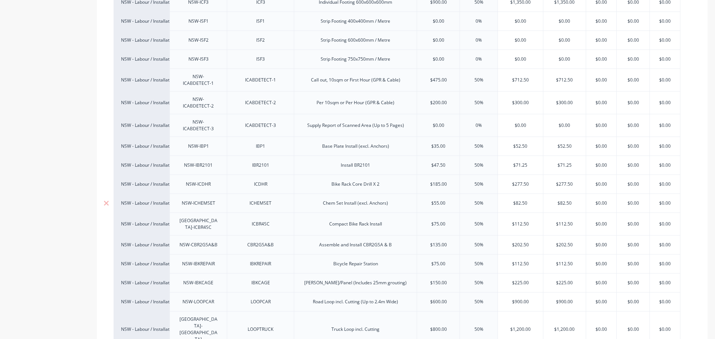
click at [434, 194] on div "$55.00" at bounding box center [438, 203] width 42 height 19
click at [435, 200] on input "$55.00" at bounding box center [438, 203] width 42 height 7
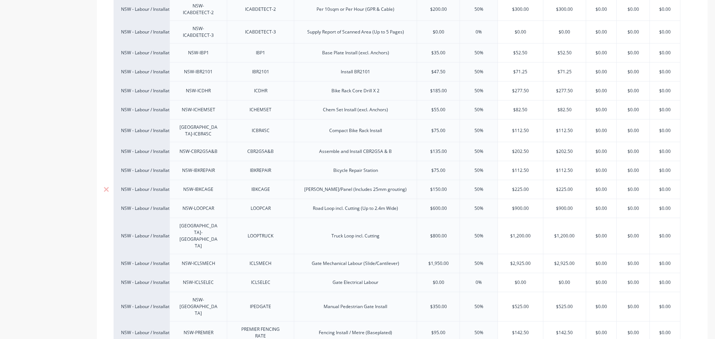
scroll to position [810, 0]
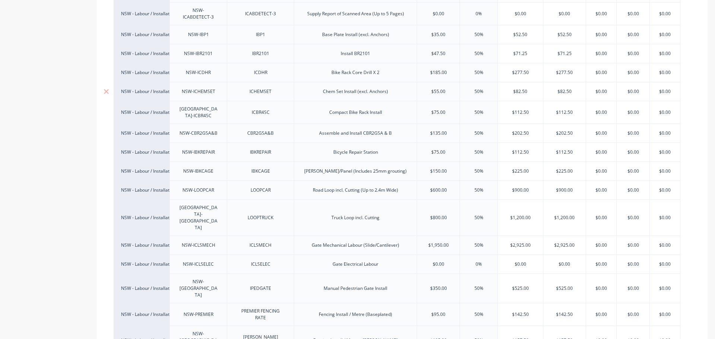
click at [436, 82] on div "$55.00" at bounding box center [438, 91] width 42 height 19
click at [437, 88] on input "$55.00" at bounding box center [438, 91] width 42 height 7
type input "50%"
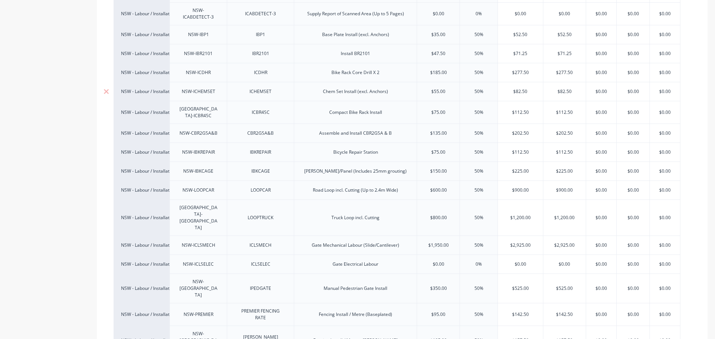
click at [484, 88] on input "50%" at bounding box center [479, 91] width 38 height 7
click at [439, 88] on input "$55.00" at bounding box center [438, 91] width 42 height 7
click at [440, 103] on div "$75.00" at bounding box center [438, 112] width 42 height 19
type input "$75.00"
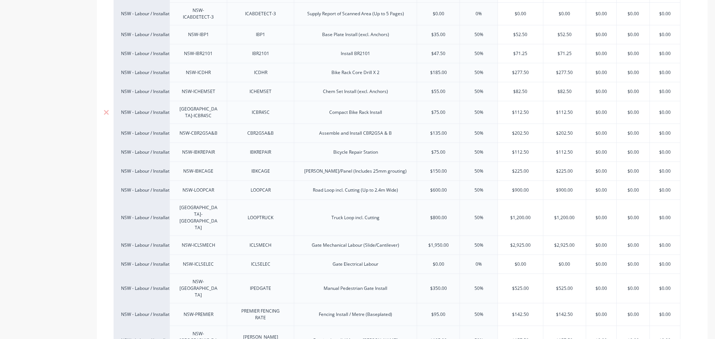
click at [440, 103] on div "$75.00" at bounding box center [438, 112] width 42 height 19
click at [435, 109] on input "$75.00" at bounding box center [438, 112] width 42 height 7
type input "50%"
click at [483, 109] on input "50%" at bounding box center [479, 112] width 38 height 7
click at [436, 109] on input "$75.00" at bounding box center [438, 112] width 42 height 7
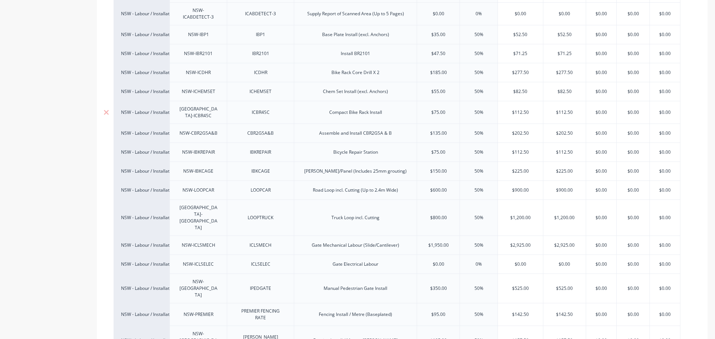
click at [436, 109] on input "$75.00" at bounding box center [438, 112] width 42 height 7
type input "$135.00"
click at [437, 130] on input "$135.00" at bounding box center [438, 133] width 42 height 7
type input "$75.00"
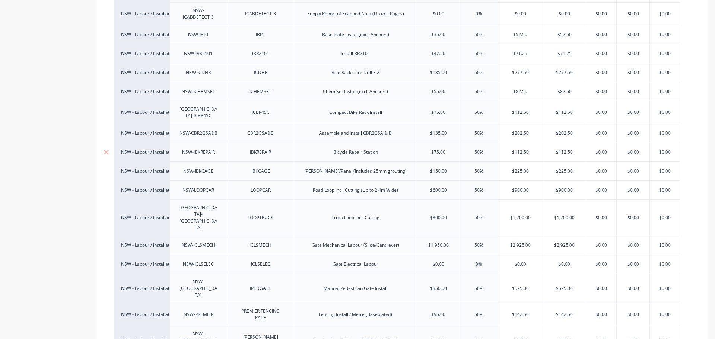
click at [435, 149] on input "$75.00" at bounding box center [438, 152] width 42 height 7
type input "$150.00"
click at [439, 168] on input "$150.00" at bounding box center [438, 171] width 42 height 7
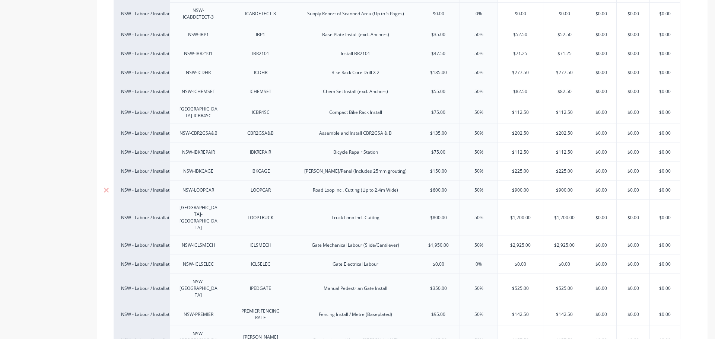
type input "$600.00"
click at [440, 187] on input "$600.00" at bounding box center [438, 190] width 42 height 7
type input "$800.00"
click at [438, 214] on input "$800.00" at bounding box center [438, 217] width 42 height 7
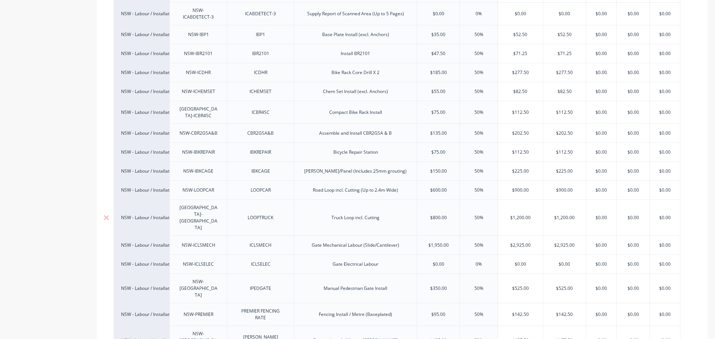
click at [438, 214] on input "$800.00" at bounding box center [438, 217] width 42 height 7
type input "$1,950.00"
click at [441, 242] on input "$1,950.00" at bounding box center [438, 245] width 42 height 7
type input "$350.00"
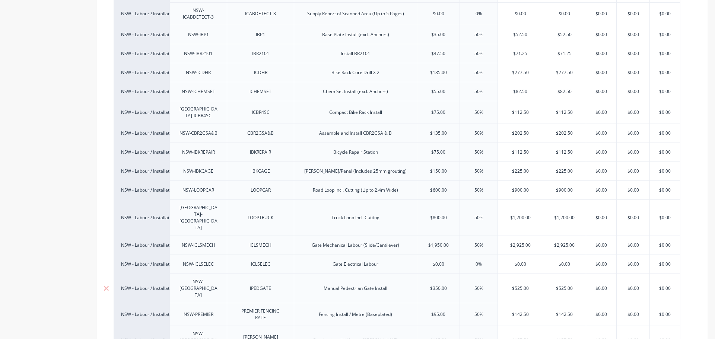
click at [438, 285] on input "$350.00" at bounding box center [438, 288] width 42 height 7
click at [443, 305] on div "$95.00" at bounding box center [438, 314] width 42 height 19
type input "$95.00"
click at [443, 305] on div "$95.00" at bounding box center [438, 314] width 42 height 19
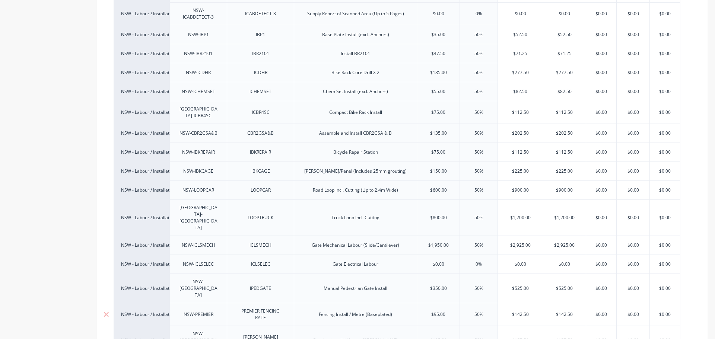
click at [435, 311] on input "$95.00" at bounding box center [438, 314] width 42 height 7
drag, startPoint x: 435, startPoint y: 265, endPoint x: 466, endPoint y: 265, distance: 31.6
click at [437, 311] on input "$95.00" at bounding box center [438, 314] width 42 height 7
type input "50%"
click at [470, 311] on input "50%" at bounding box center [479, 314] width 38 height 7
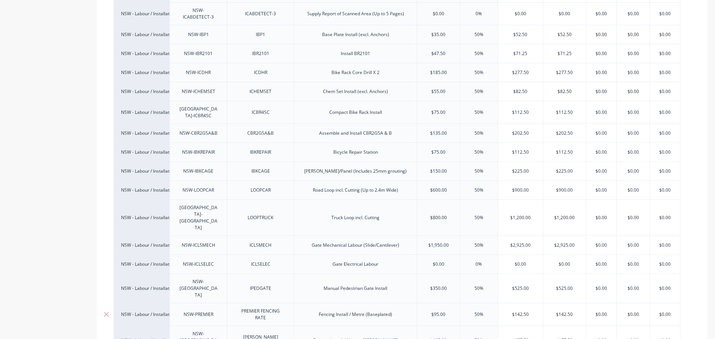
click at [443, 311] on input "$95.00" at bounding box center [438, 314] width 42 height 7
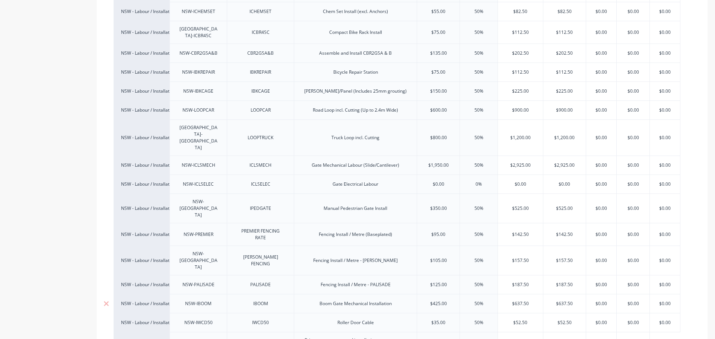
scroll to position [922, 0]
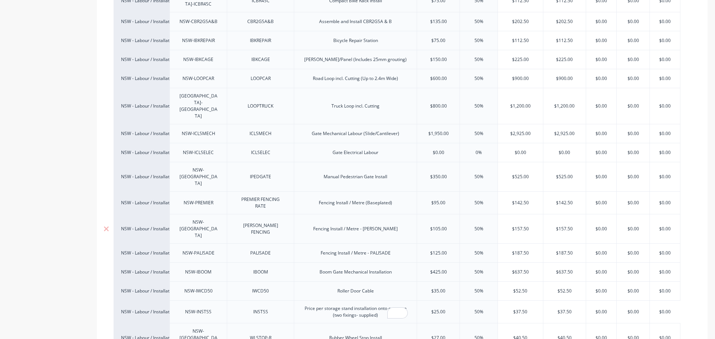
type input "$105.00"
click at [444, 226] on input "$105.00" at bounding box center [438, 229] width 42 height 7
click at [440, 244] on div "$125.00" at bounding box center [438, 253] width 42 height 19
type input "$125.00"
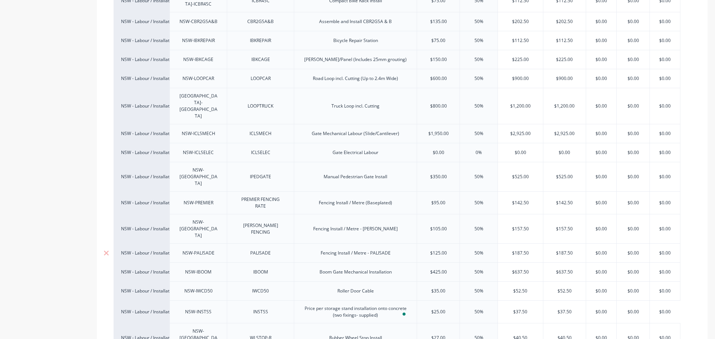
click at [440, 244] on div "$125.00" at bounding box center [438, 253] width 42 height 19
click at [459, 262] on div "50%" at bounding box center [478, 271] width 38 height 19
click at [433, 250] on input "$125.00" at bounding box center [438, 253] width 42 height 7
click at [439, 250] on input "$125.00" at bounding box center [438, 253] width 42 height 7
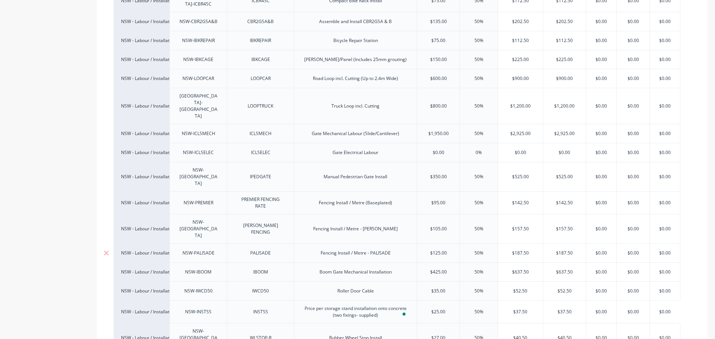
click at [439, 250] on input "$125.00" at bounding box center [438, 253] width 42 height 7
type input "$425.00"
click at [444, 269] on input "$425.00" at bounding box center [438, 272] width 42 height 7
click at [432, 250] on input "$125.00" at bounding box center [438, 253] width 42 height 7
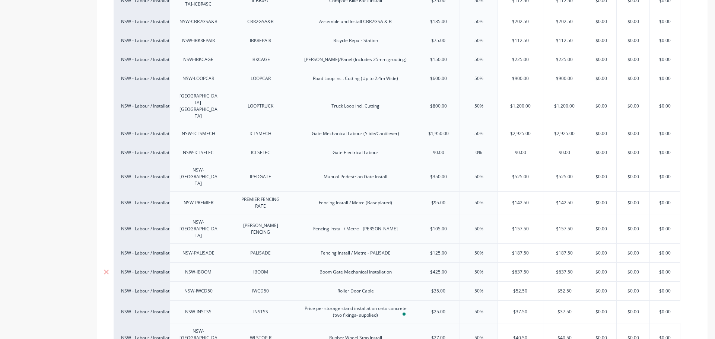
click at [438, 269] on input "$425.00" at bounding box center [438, 272] width 42 height 7
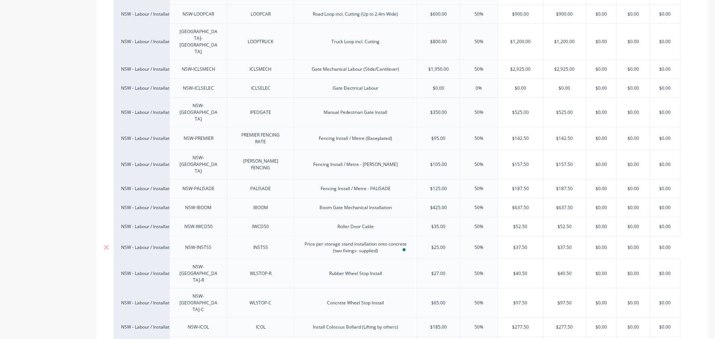
scroll to position [996, 0]
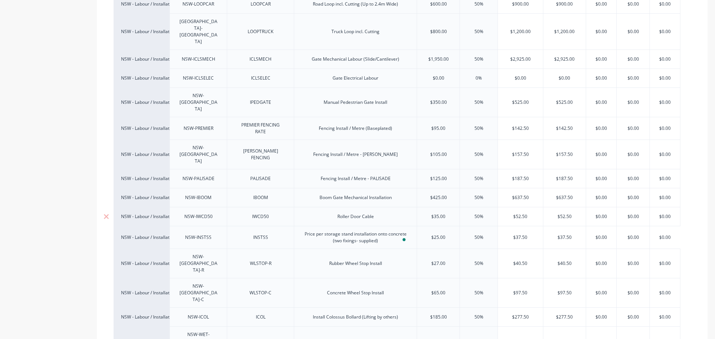
type input "$35.00"
click at [441, 213] on input "$35.00" at bounding box center [438, 216] width 42 height 7
type input "$27.00"
click at [438, 260] on input "$27.00" at bounding box center [438, 263] width 42 height 7
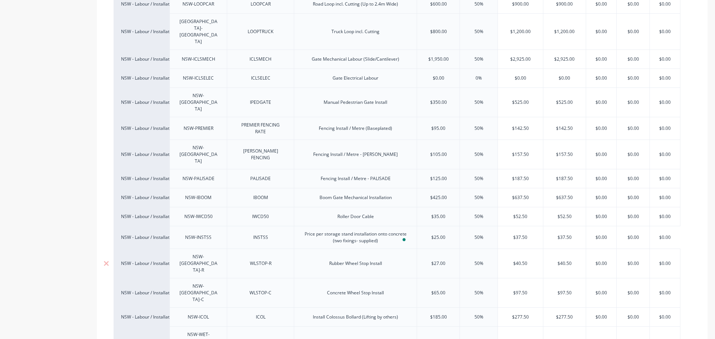
click at [438, 260] on input "$27.00" at bounding box center [438, 263] width 42 height 7
type input "$65.00"
click at [441, 290] on input "$65.00" at bounding box center [438, 293] width 42 height 7
type input "$185.00"
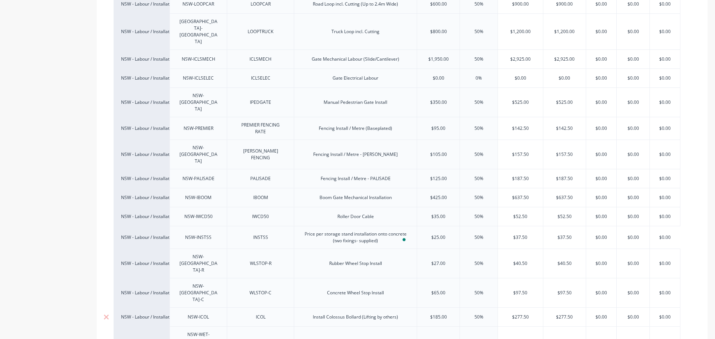
click at [436, 314] on input "$185.00" at bounding box center [438, 317] width 42 height 7
click at [444, 332] on div "$60.00" at bounding box center [438, 341] width 42 height 19
type input "$60.00"
click at [441, 338] on input "$60.00" at bounding box center [438, 341] width 42 height 7
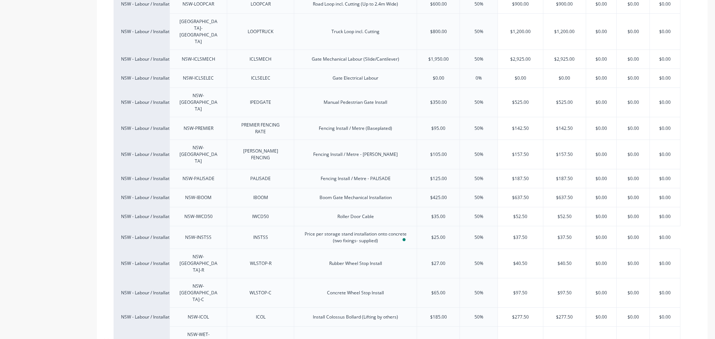
click at [441, 338] on input "$60.00" at bounding box center [438, 341] width 42 height 7
type input "$60.00"
click at [522, 338] on input "$60.00" at bounding box center [520, 341] width 45 height 7
type input "$277.50"
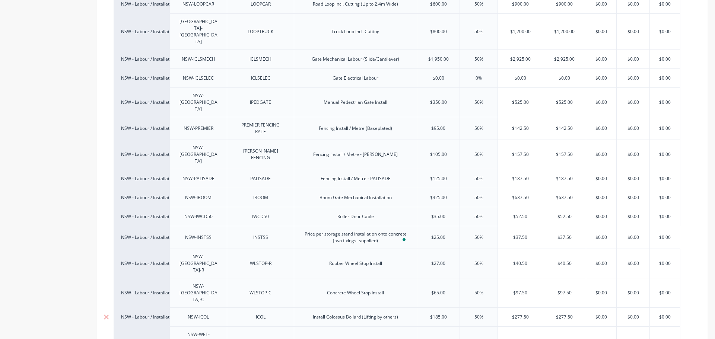
click at [561, 314] on input "$277.50" at bounding box center [564, 317] width 42 height 7
type input "$97.50"
click at [564, 290] on input "$97.50" at bounding box center [564, 293] width 42 height 7
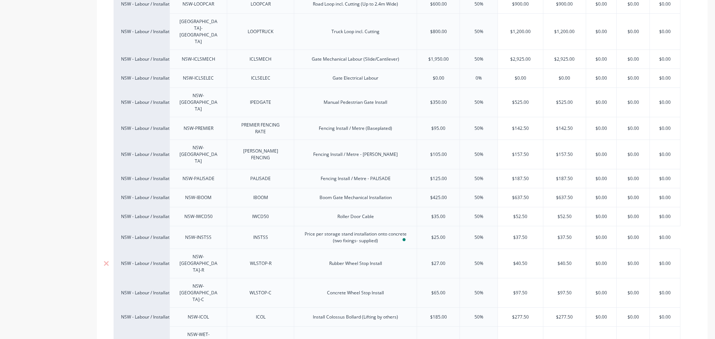
type input "$40.50"
click at [565, 260] on input "$40.50" at bounding box center [564, 263] width 42 height 7
type input "$37.50"
click at [567, 234] on input "$37.50" at bounding box center [564, 237] width 42 height 7
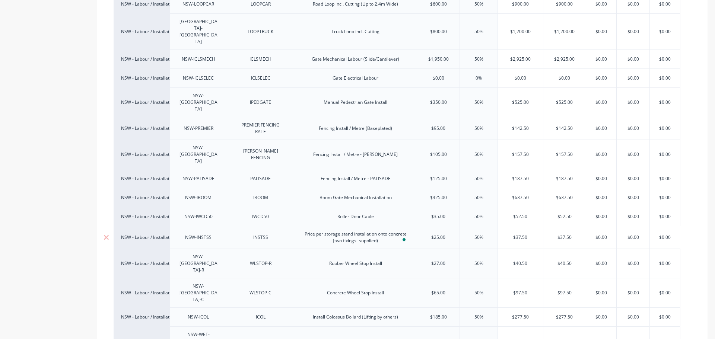
click at [567, 234] on input "$37.50" at bounding box center [564, 237] width 42 height 7
type input "$52.50"
click at [570, 213] on input "$52.50" at bounding box center [564, 216] width 42 height 7
click at [564, 188] on div "$637.50" at bounding box center [564, 197] width 42 height 19
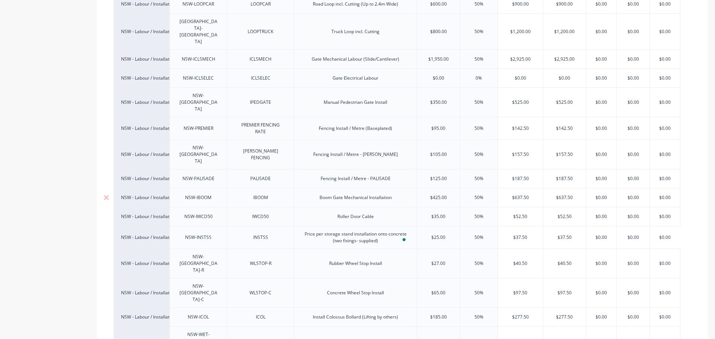
type input "$637.50"
click at [564, 194] on input "$637.50" at bounding box center [564, 197] width 42 height 7
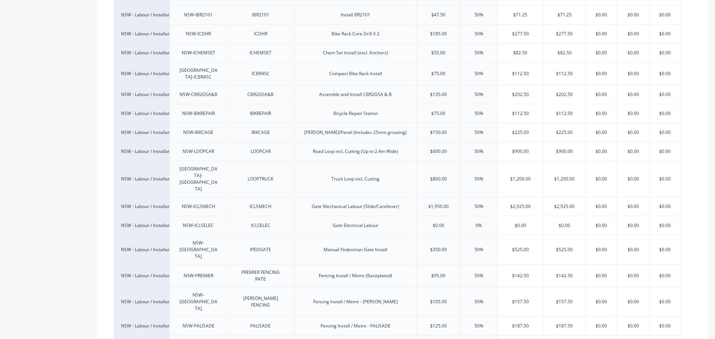
scroll to position [810, 0]
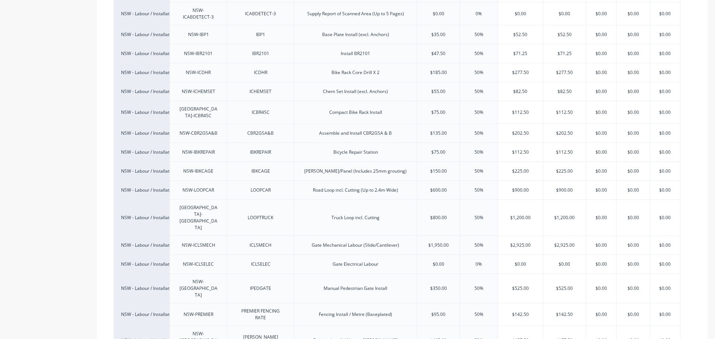
type input "$187.50"
type input "$0.00"
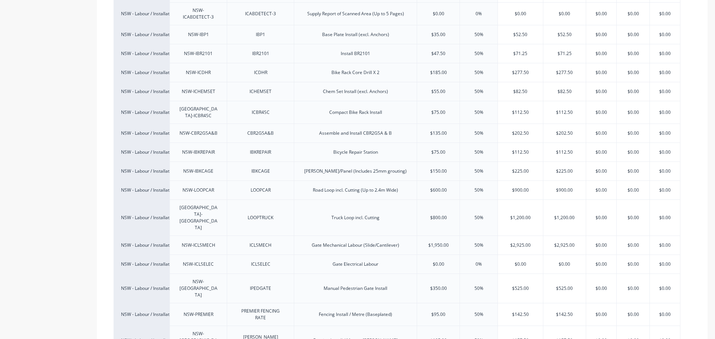
type input "$157.50"
click at [565, 337] on input "$157.50" at bounding box center [564, 340] width 42 height 7
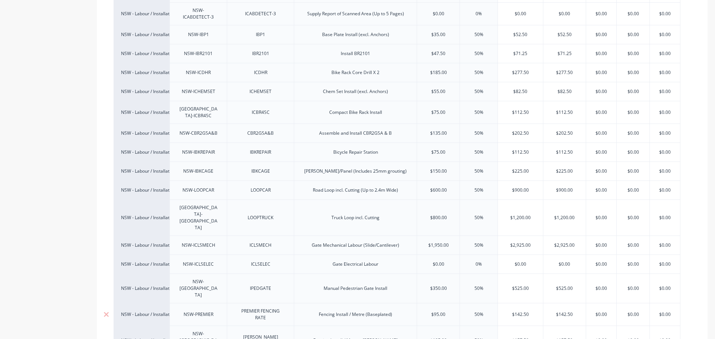
type input "$142.50"
click at [559, 311] on input "$142.50" at bounding box center [564, 314] width 42 height 7
type input "$525.00"
click at [553, 285] on input "$525.00" at bounding box center [564, 288] width 42 height 7
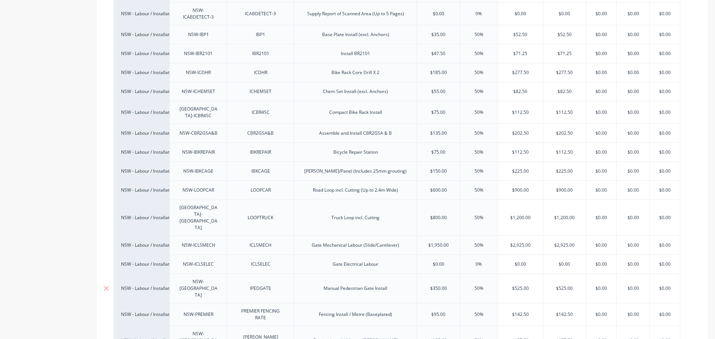
click at [567, 285] on input "$525.00" at bounding box center [564, 288] width 42 height 7
type input "$2,925.00"
click at [565, 242] on input "$2,925.00" at bounding box center [564, 245] width 42 height 7
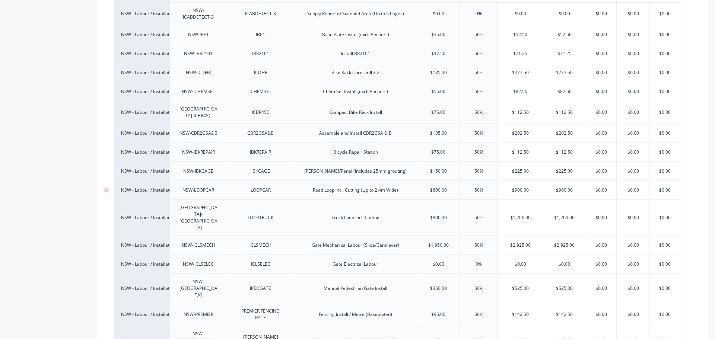
type input "$900.00"
click at [524, 187] on input "$900.00" at bounding box center [520, 190] width 45 height 7
type input "$1,200.00"
click at [514, 214] on input "$1,200.00" at bounding box center [520, 217] width 45 height 7
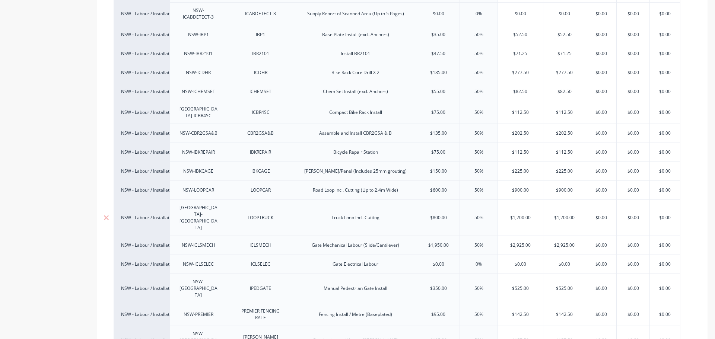
click at [514, 214] on input "$1,200.00" at bounding box center [520, 217] width 45 height 7
click at [519, 187] on input "$900.00" at bounding box center [520, 190] width 45 height 7
type input "$225.00"
click at [515, 168] on input "$225.00" at bounding box center [520, 171] width 45 height 7
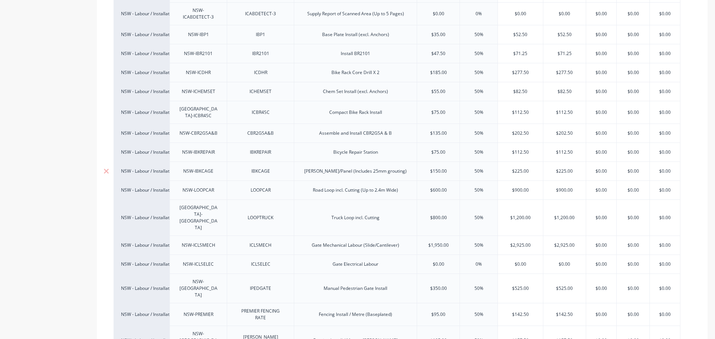
click at [515, 168] on input "$225.00" at bounding box center [520, 171] width 45 height 7
type input "$112.50"
click at [526, 149] on input "$112.50" at bounding box center [520, 152] width 45 height 7
click at [522, 124] on div "$202.50" at bounding box center [520, 133] width 45 height 19
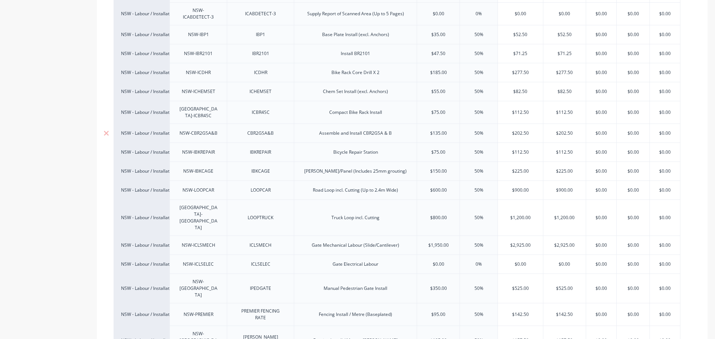
type input "$202.50"
click at [521, 130] on input "$202.50" at bounding box center [520, 133] width 45 height 7
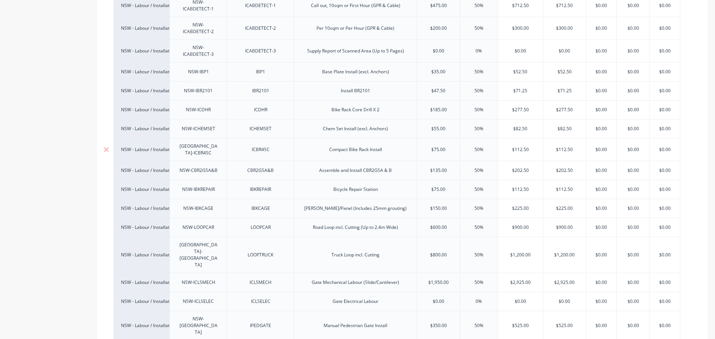
click at [520, 140] on div "$112.50" at bounding box center [520, 149] width 45 height 19
type input "$112.50"
click at [520, 140] on div "$112.50" at bounding box center [520, 149] width 45 height 19
click at [521, 146] on input "$112.50" at bounding box center [520, 149] width 45 height 7
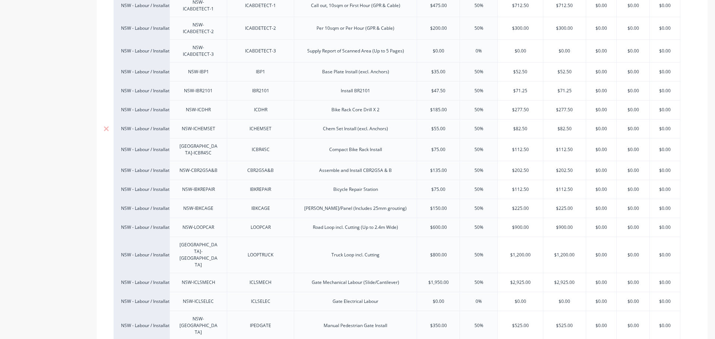
type input "$82.50"
click at [516, 125] on input "$82.50" at bounding box center [520, 128] width 45 height 7
click at [519, 146] on input "$112.50" at bounding box center [520, 149] width 45 height 7
click at [517, 125] on input "$82.50" at bounding box center [520, 128] width 45 height 7
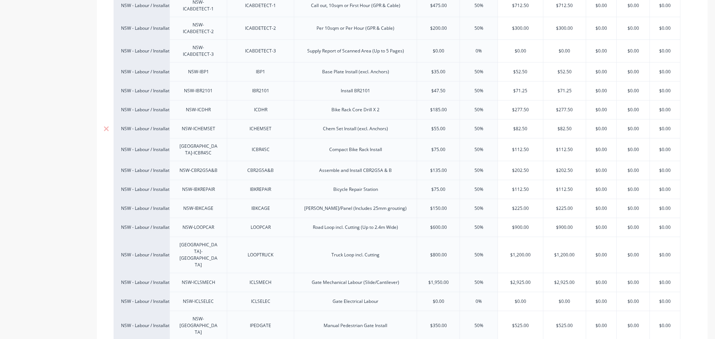
click at [517, 125] on input "$82.50" at bounding box center [520, 128] width 45 height 7
type input "$277.50"
click at [523, 106] on input "$277.50" at bounding box center [520, 109] width 45 height 7
type input "$71.25"
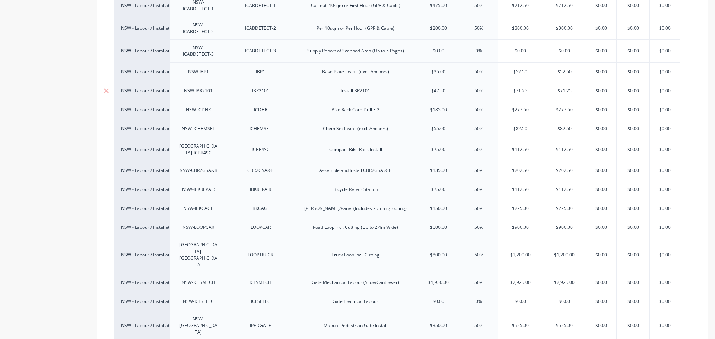
click at [520, 87] on input "$71.25" at bounding box center [520, 90] width 45 height 7
type input "$52.50"
click at [523, 68] on input "$52.50" at bounding box center [520, 71] width 45 height 7
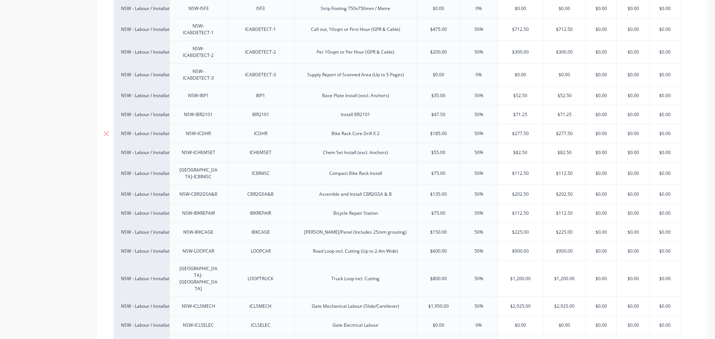
scroll to position [698, 0]
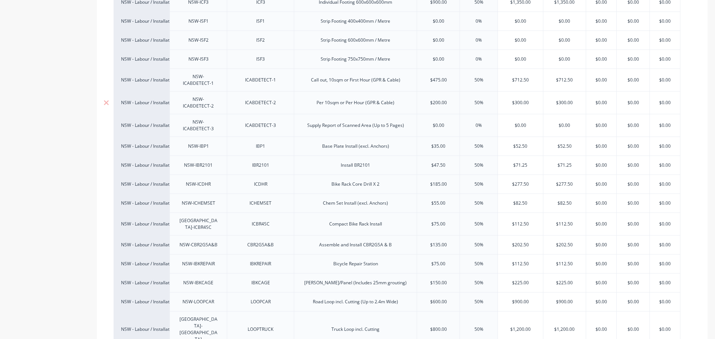
type input "$300.00"
click at [522, 99] on input "$300.00" at bounding box center [520, 102] width 45 height 7
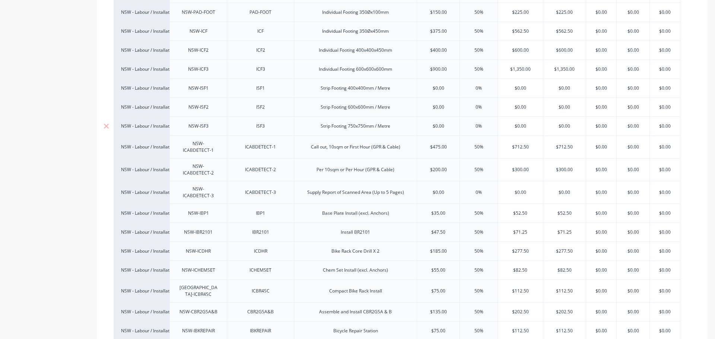
scroll to position [624, 0]
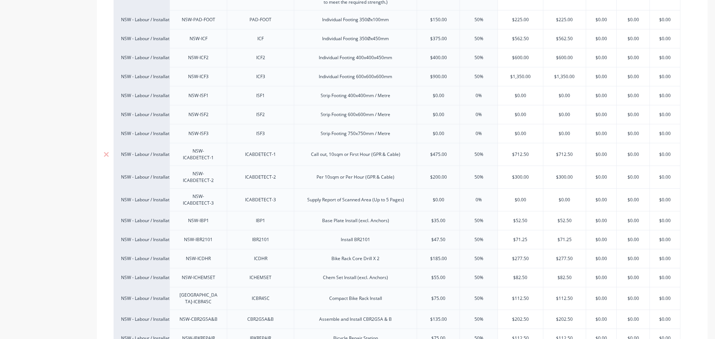
click at [520, 145] on div "$712.50" at bounding box center [520, 154] width 45 height 19
type input "$712.50"
click at [520, 145] on div "$712.50" at bounding box center [520, 154] width 45 height 19
click at [529, 151] on input "$712.50" at bounding box center [520, 154] width 45 height 7
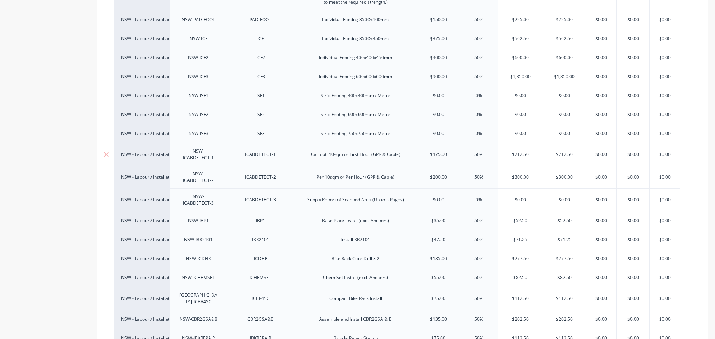
type input "$712.50"
click at [561, 151] on input "$712.50" at bounding box center [564, 154] width 42 height 7
click at [516, 151] on input "$712.50" at bounding box center [520, 154] width 45 height 7
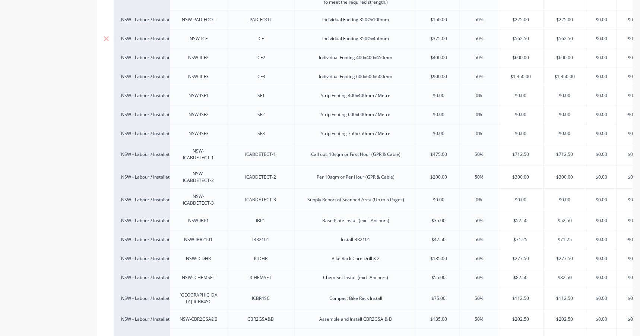
type textarea "x"
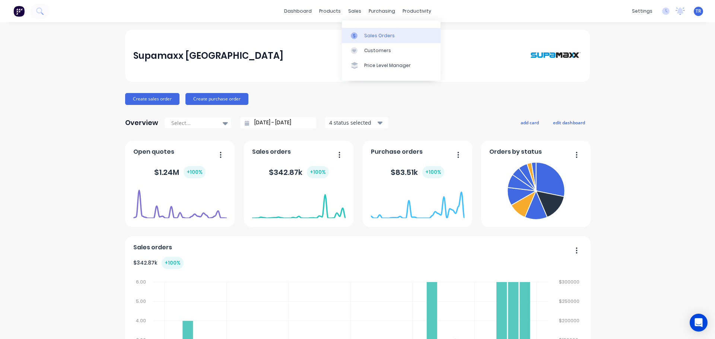
click at [359, 34] on div at bounding box center [356, 35] width 11 height 7
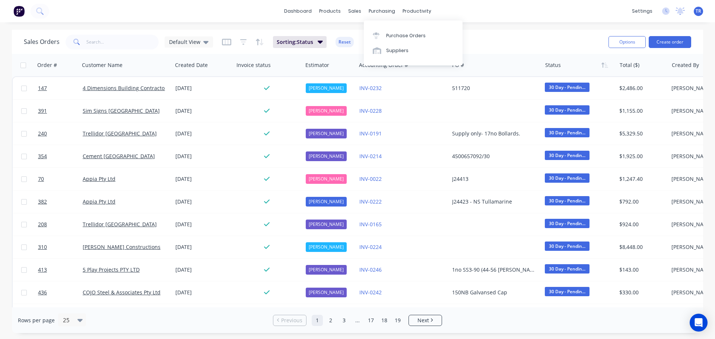
click at [386, 27] on div "Purchase Orders Suppliers" at bounding box center [413, 42] width 99 height 45
click at [386, 34] on div "Purchase Orders" at bounding box center [405, 35] width 39 height 7
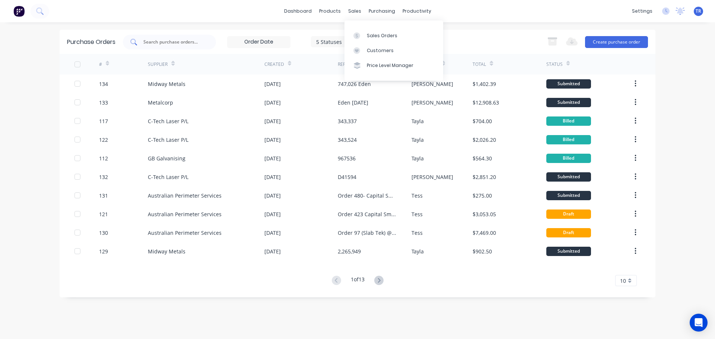
click at [193, 36] on div at bounding box center [169, 42] width 93 height 15
click at [383, 56] on link "Suppliers" at bounding box center [413, 50] width 99 height 15
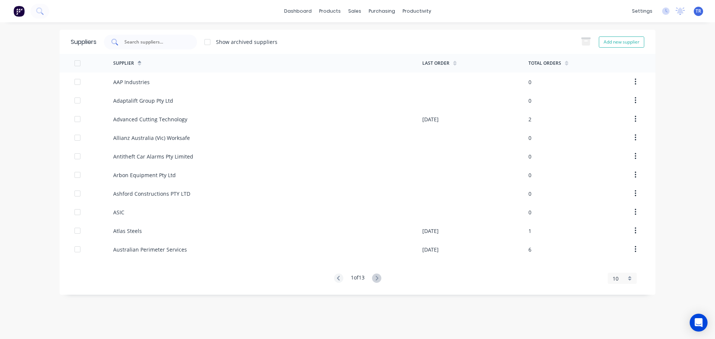
click at [168, 42] on input "text" at bounding box center [155, 41] width 62 height 7
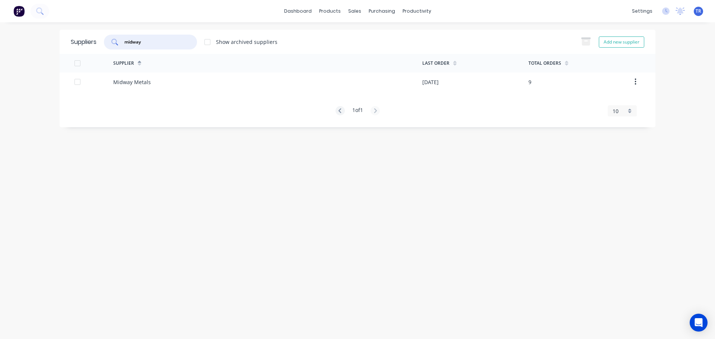
type input "midway"
click at [214, 90] on div "Midway Metals" at bounding box center [267, 82] width 309 height 19
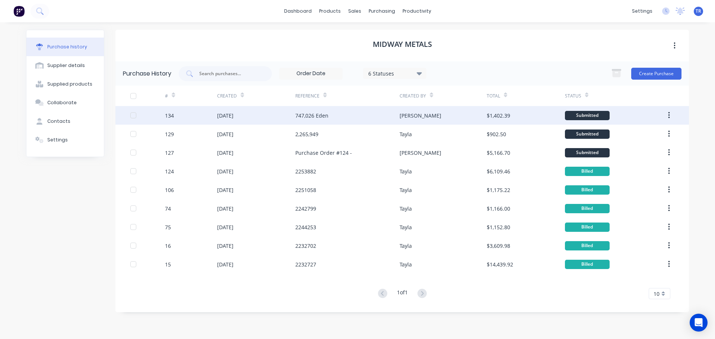
click at [269, 114] on div "10 Oct 2025" at bounding box center [256, 115] width 78 height 19
